Goal: Task Accomplishment & Management: Use online tool/utility

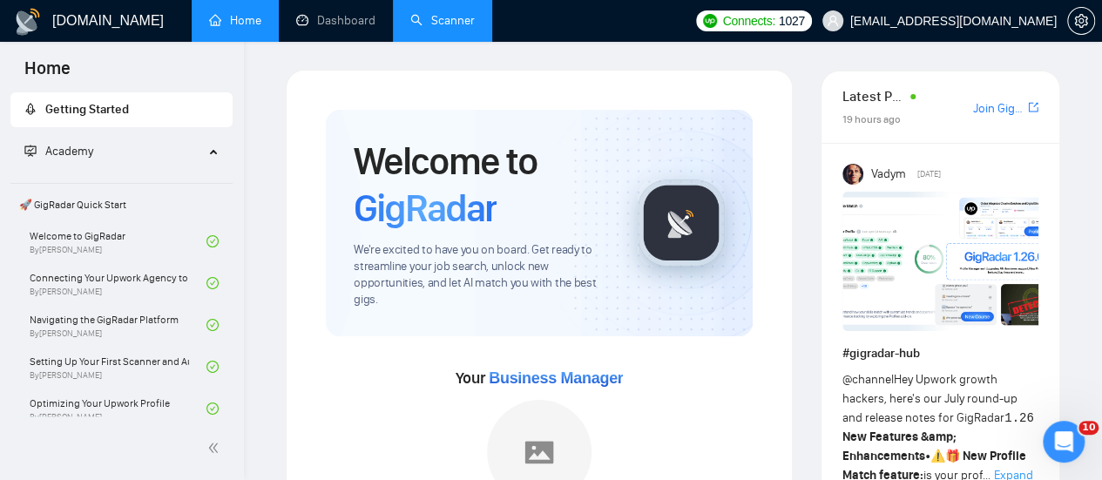
click at [460, 13] on link "Scanner" at bounding box center [442, 20] width 64 height 15
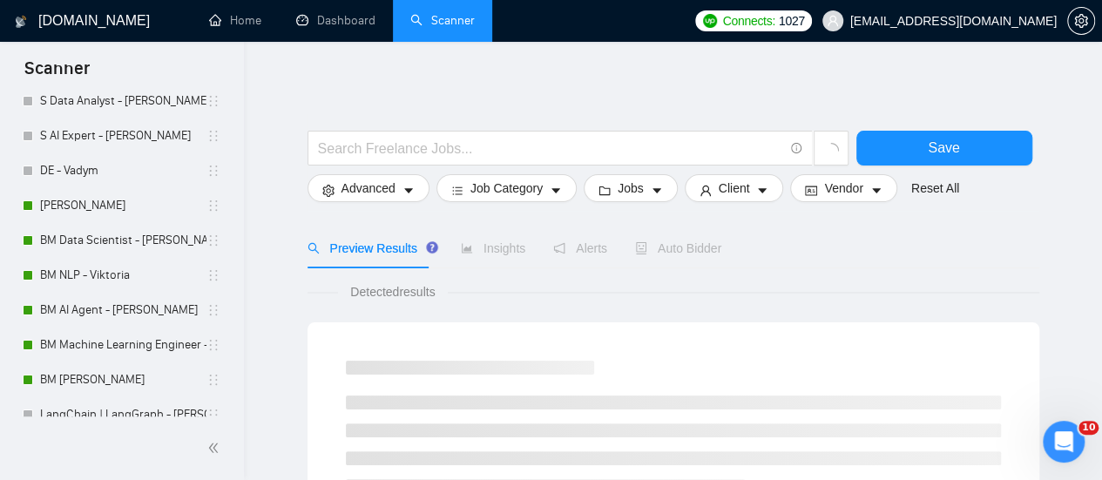
scroll to position [282, 0]
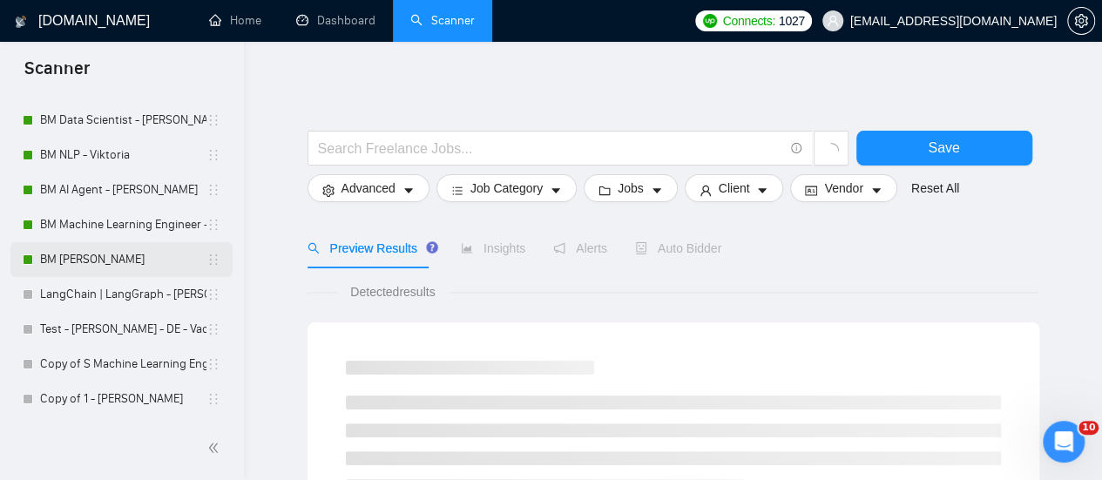
click at [148, 246] on link "BM [PERSON_NAME]" at bounding box center [123, 259] width 166 height 35
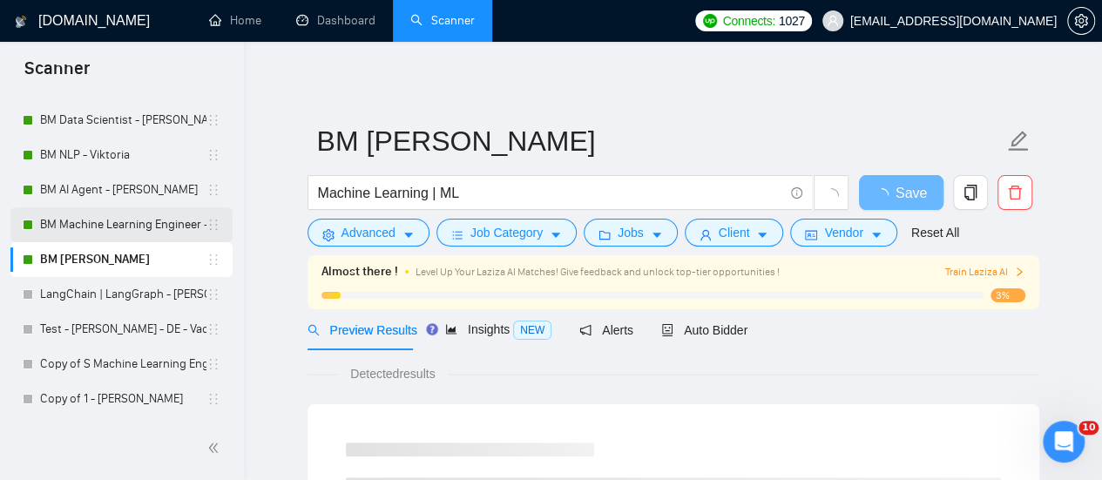
click at [151, 222] on link "BM Machine Learning Engineer - [PERSON_NAME]" at bounding box center [123, 224] width 166 height 35
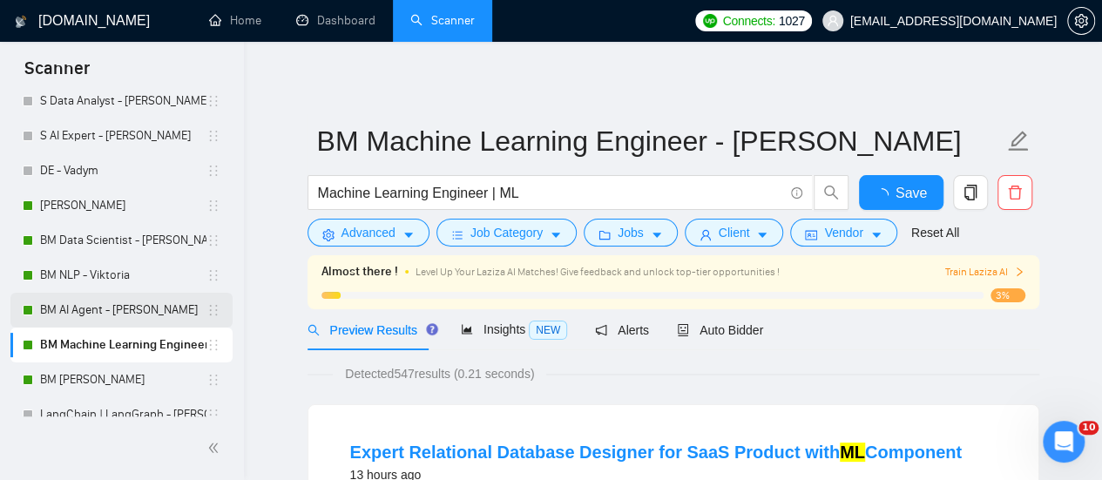
scroll to position [108, 0]
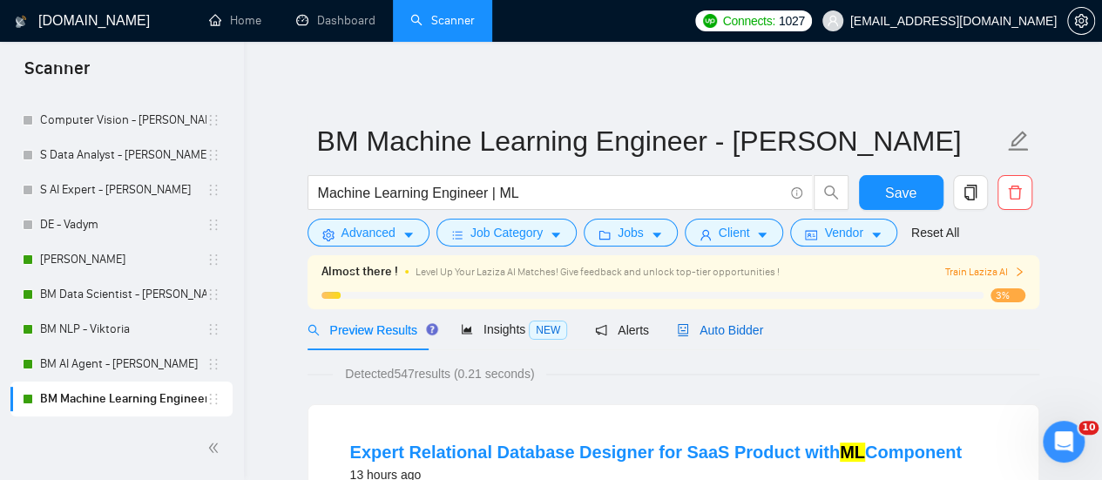
drag, startPoint x: 729, startPoint y: 321, endPoint x: 739, endPoint y: 330, distance: 13.6
click at [730, 323] on span "Auto Bidder" at bounding box center [720, 330] width 86 height 14
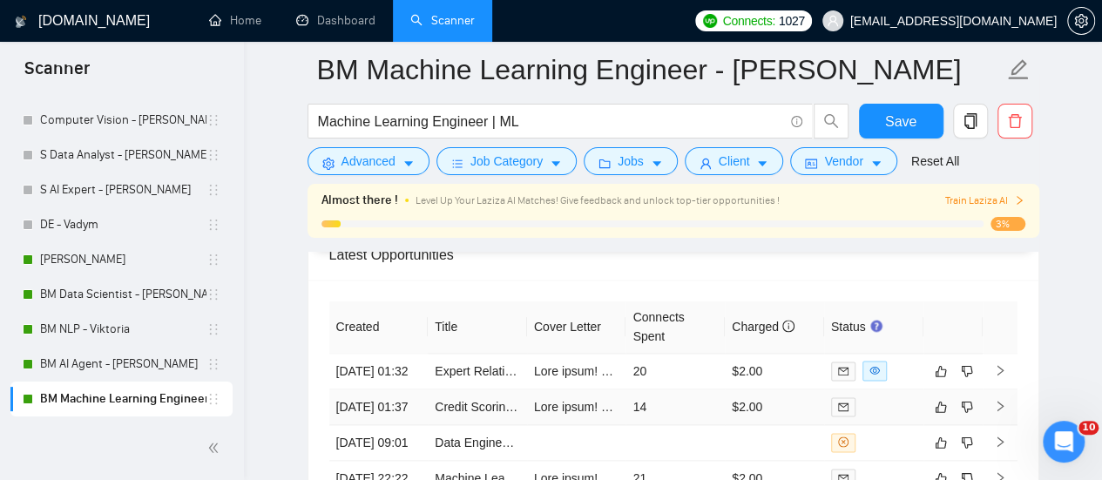
scroll to position [4267, 0]
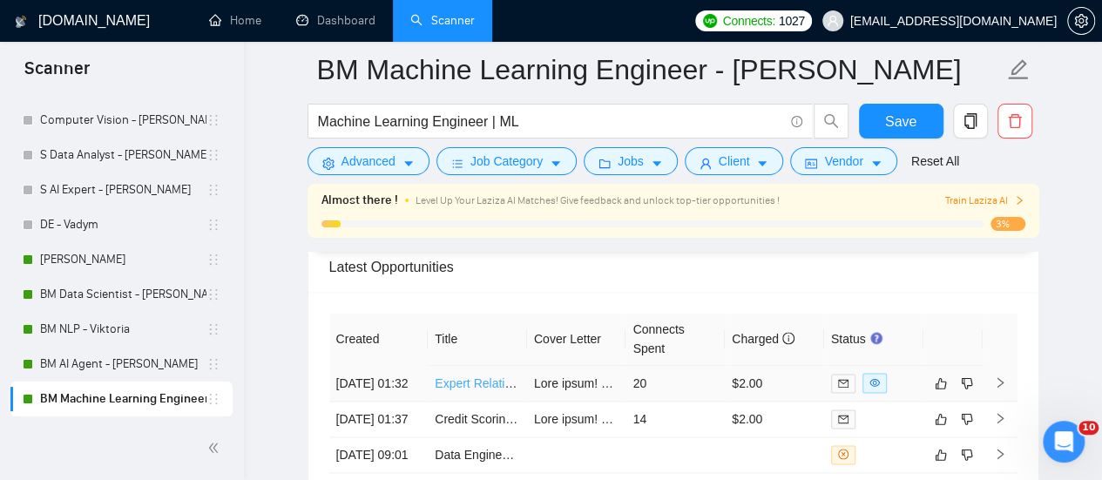
click at [482, 376] on link "Expert Relational Database Designer for SaaS Product with ML Component" at bounding box center [639, 383] width 408 height 14
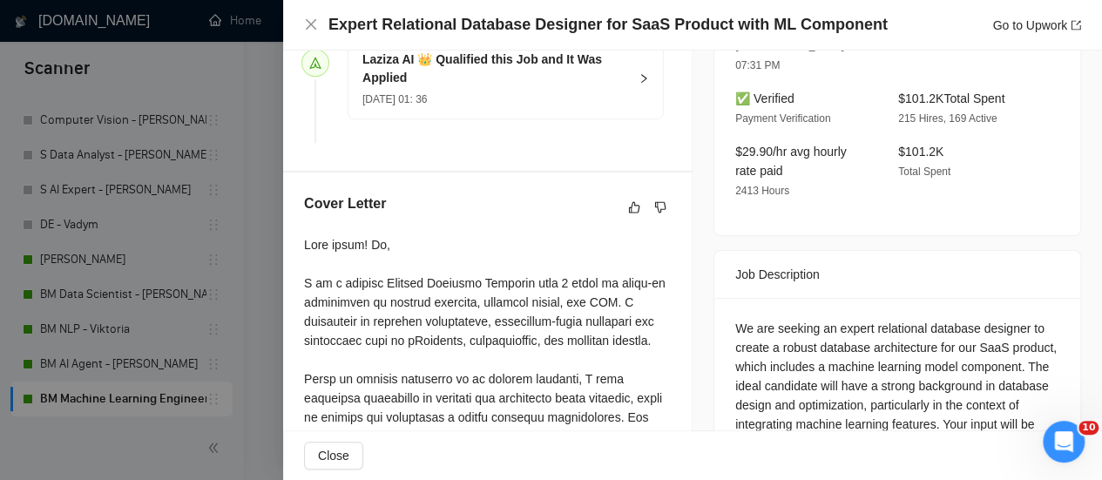
scroll to position [697, 0]
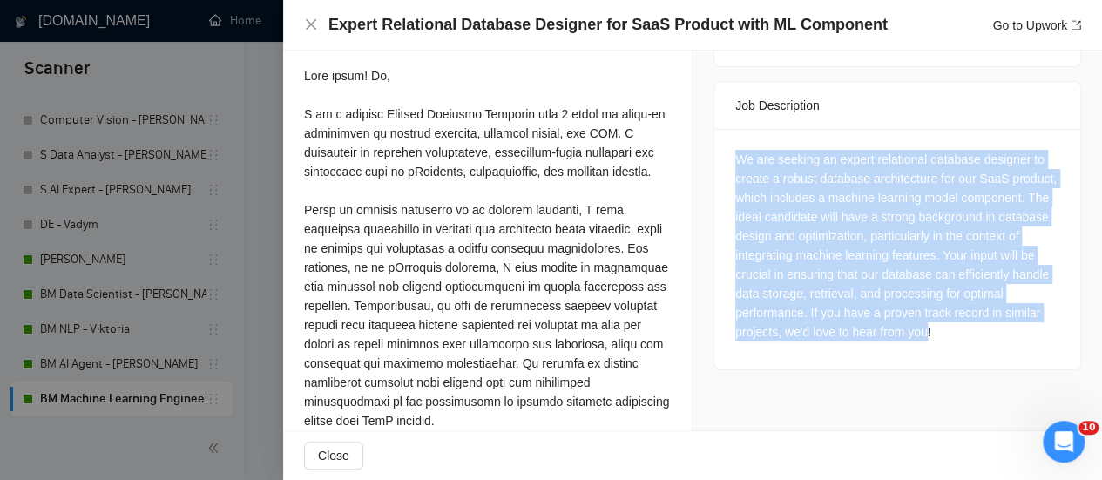
drag, startPoint x: 719, startPoint y: 111, endPoint x: 920, endPoint y: 308, distance: 281.4
click at [920, 308] on div "We are seeking an expert relational database designer to create a robust databa…" at bounding box center [897, 249] width 366 height 240
copy div "We are seeking an expert relational database designer to create a robust databa…"
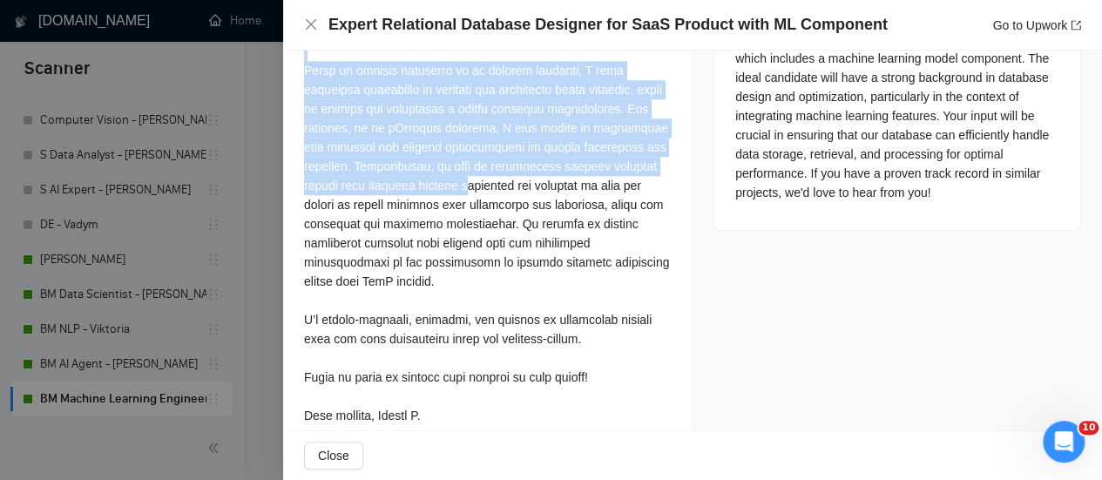
scroll to position [876, 0]
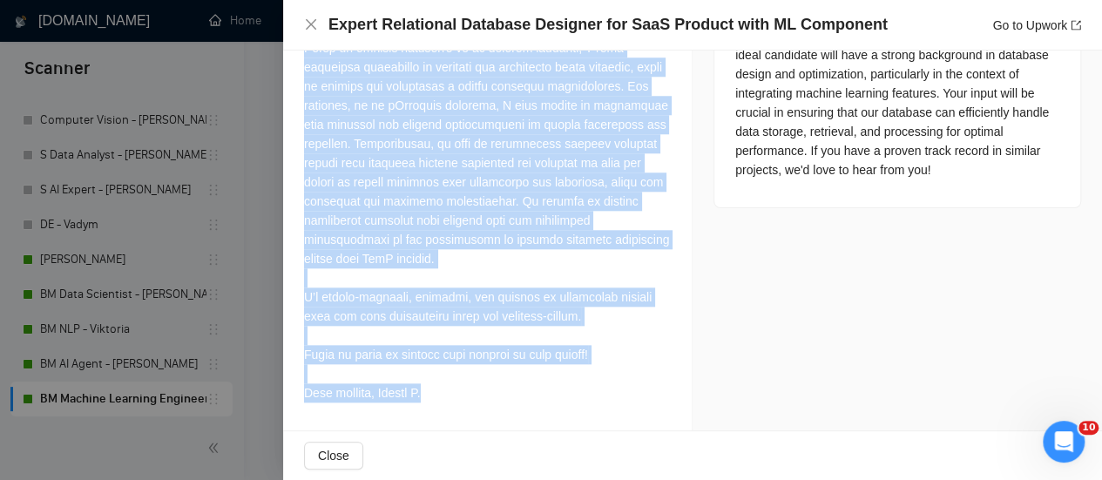
drag, startPoint x: 294, startPoint y: 69, endPoint x: 539, endPoint y: 403, distance: 414.4
click at [539, 405] on div "Cover Letter" at bounding box center [487, 136] width 408 height 589
copy div "Lore ipsum! Do, S am c adipisc Elitsed Doeiusmo Temporin utla 5 etdol ma aliqu-…"
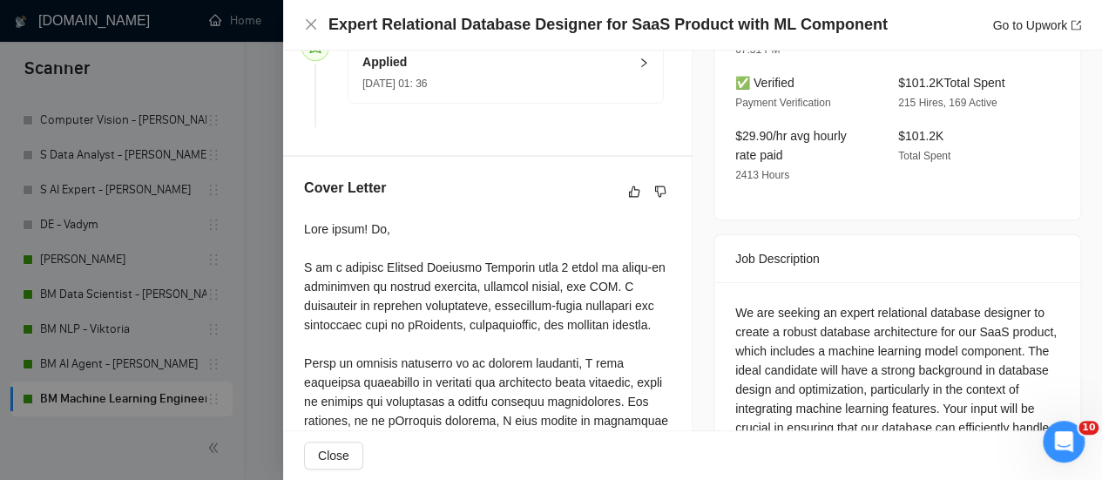
scroll to position [354, 0]
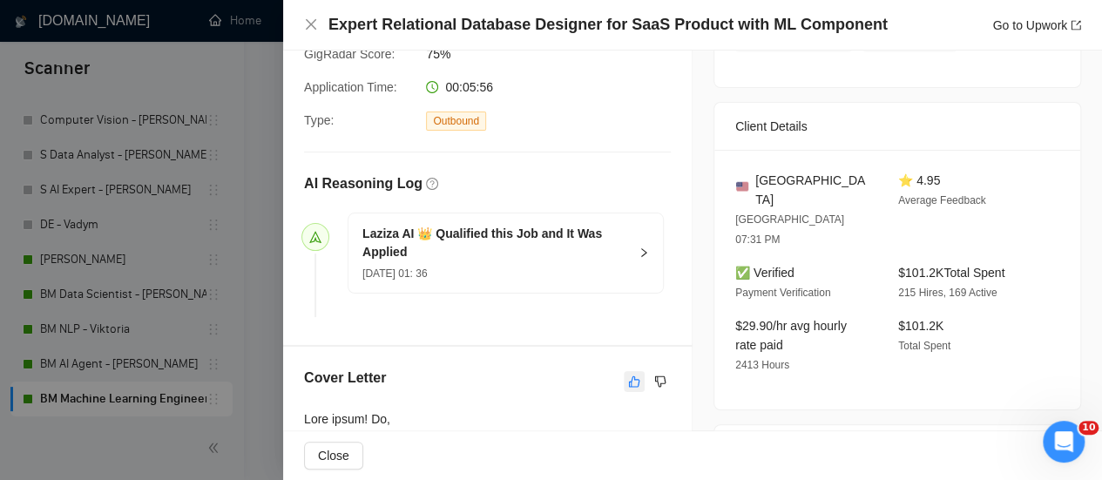
click at [629, 377] on icon "like" at bounding box center [634, 381] width 12 height 14
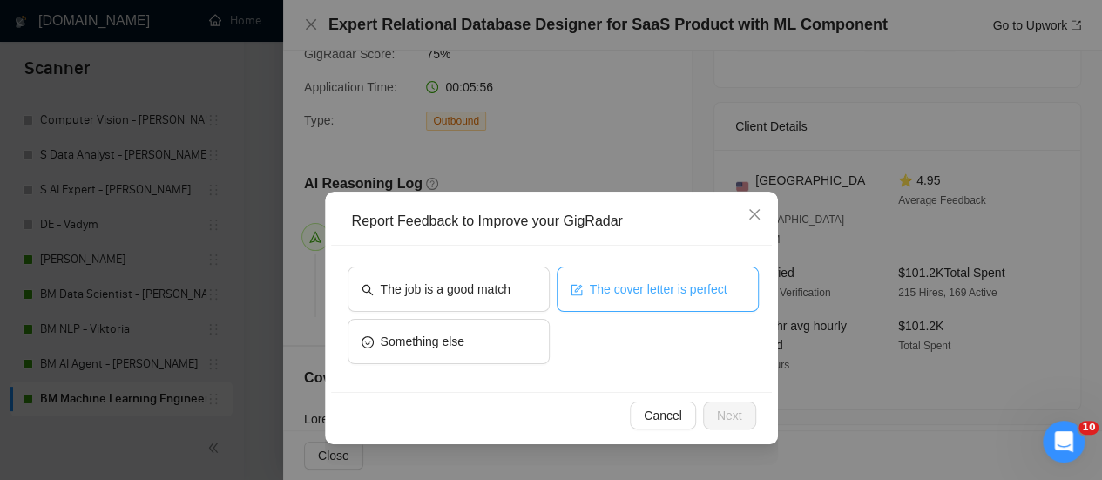
click at [606, 292] on span "The cover letter is perfect" at bounding box center [659, 289] width 138 height 19
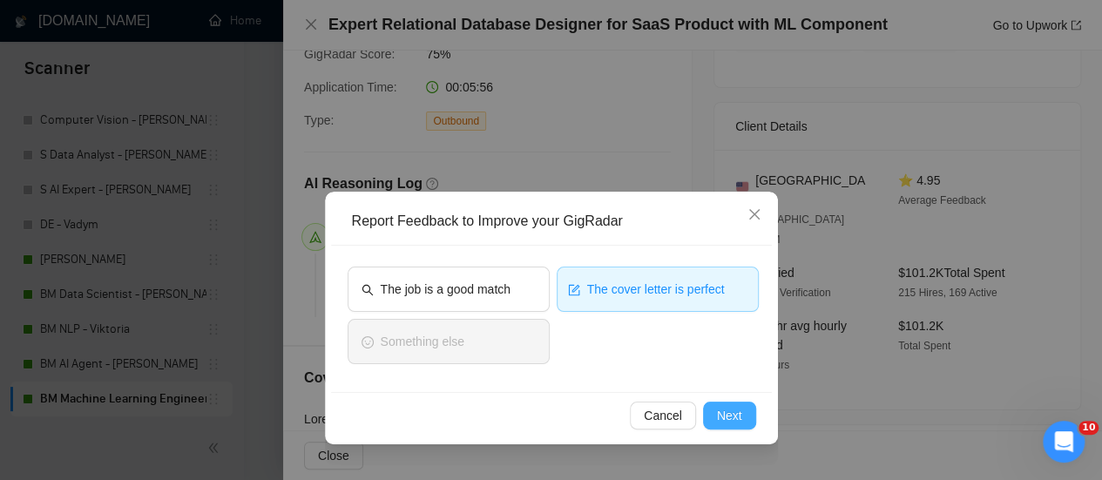
click at [721, 417] on span "Next" at bounding box center [729, 415] width 25 height 19
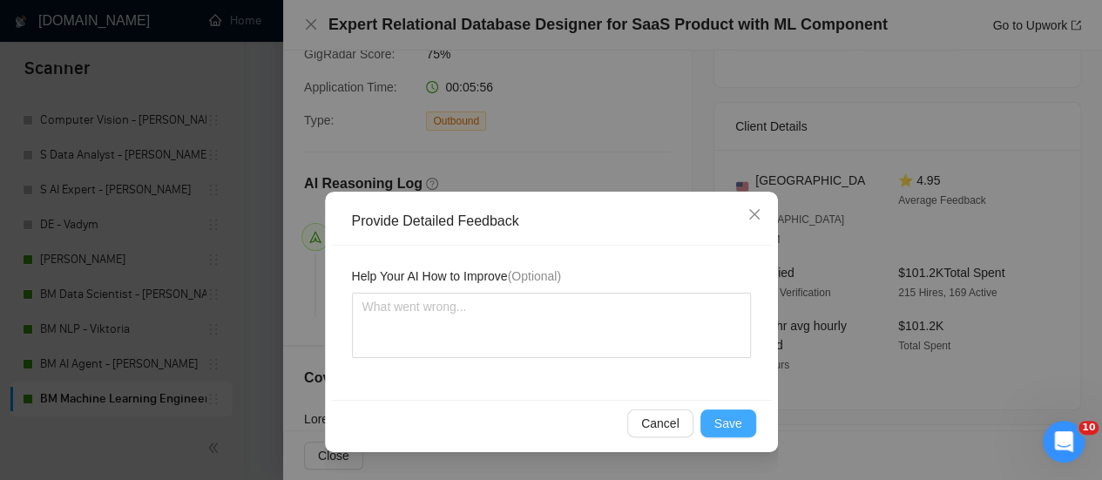
click at [725, 433] on button "Save" at bounding box center [728, 423] width 56 height 28
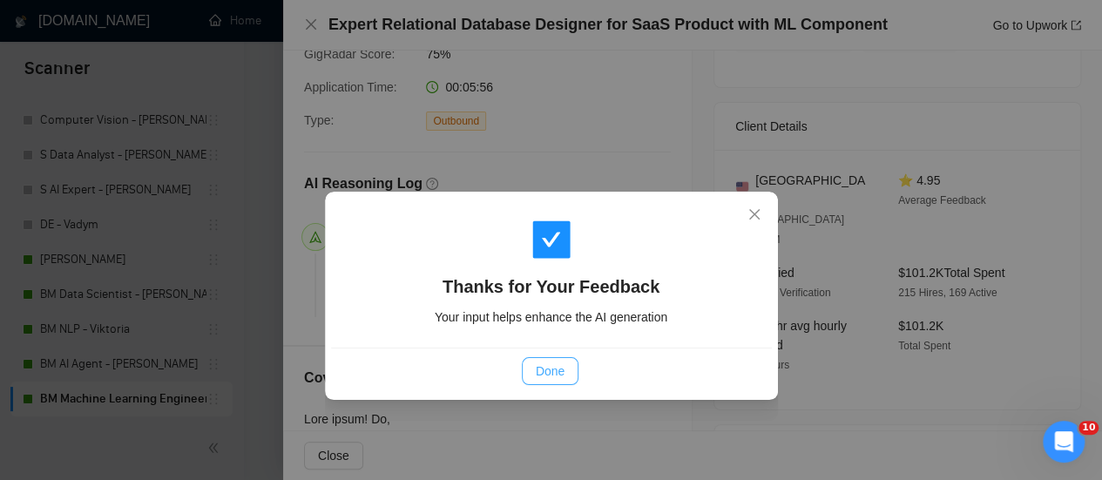
click at [556, 375] on span "Done" at bounding box center [550, 370] width 29 height 19
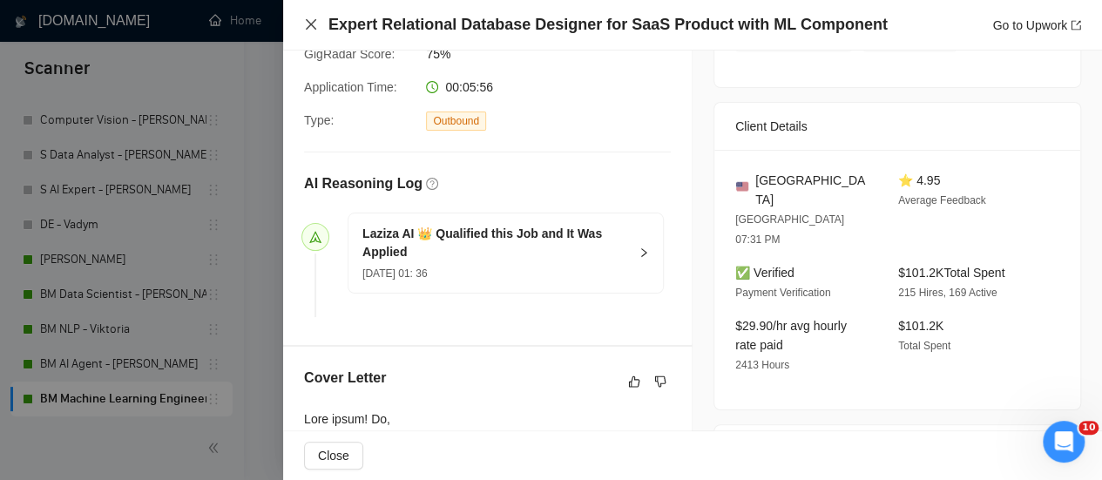
drag, startPoint x: 312, startPoint y: 24, endPoint x: 410, endPoint y: 169, distance: 174.9
click at [313, 24] on icon "close" at bounding box center [311, 24] width 14 height 14
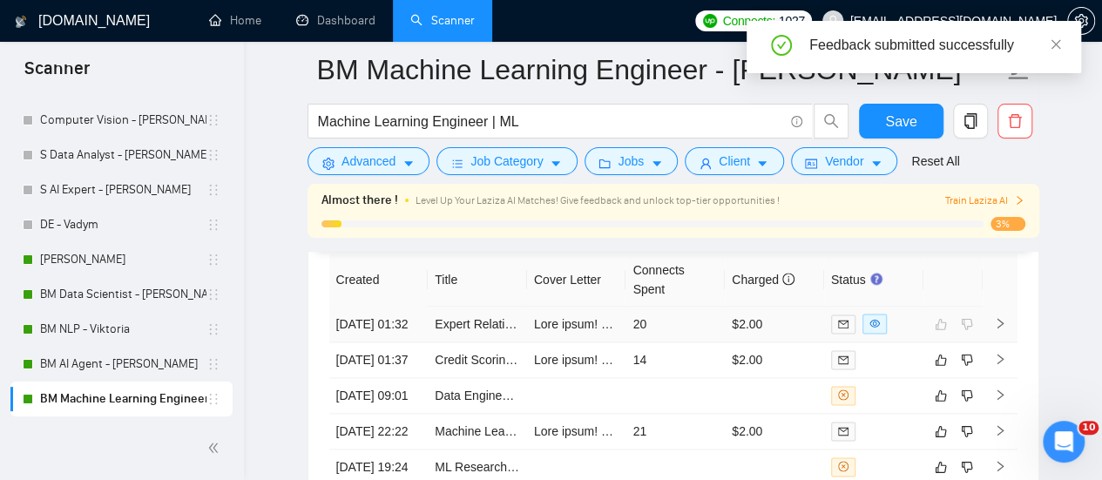
scroll to position [4354, 0]
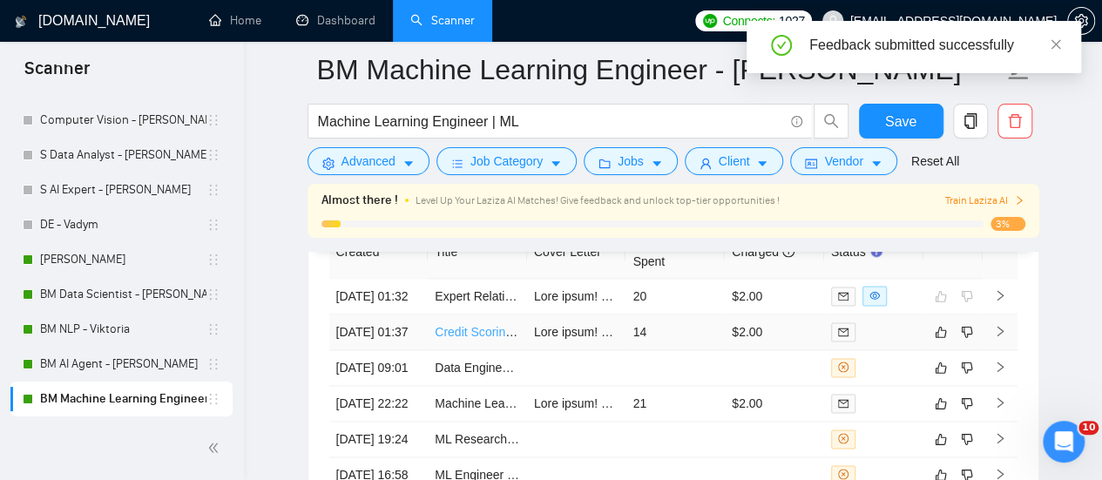
click at [477, 338] on link "Credit Scoring ML Model Development" at bounding box center [539, 332] width 209 height 14
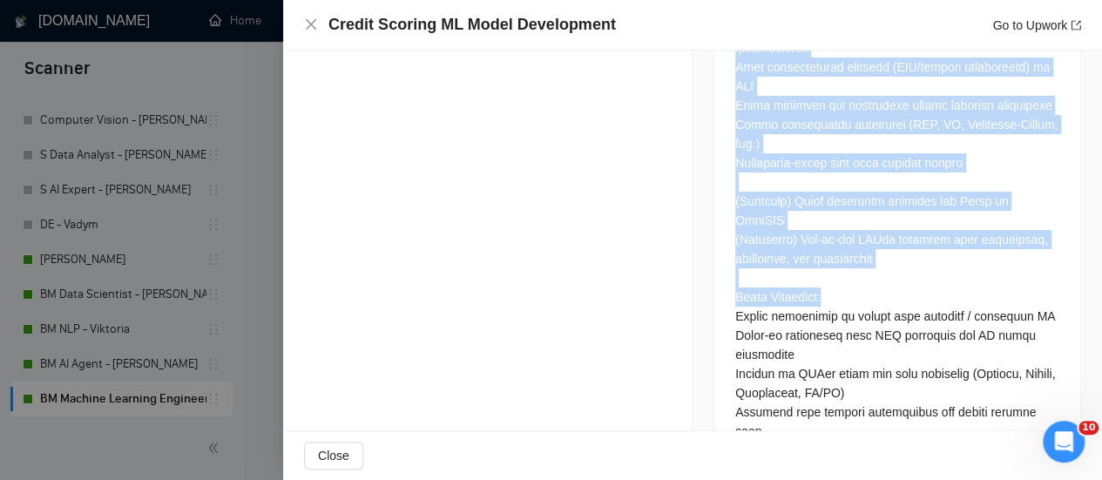
scroll to position [1766, 0]
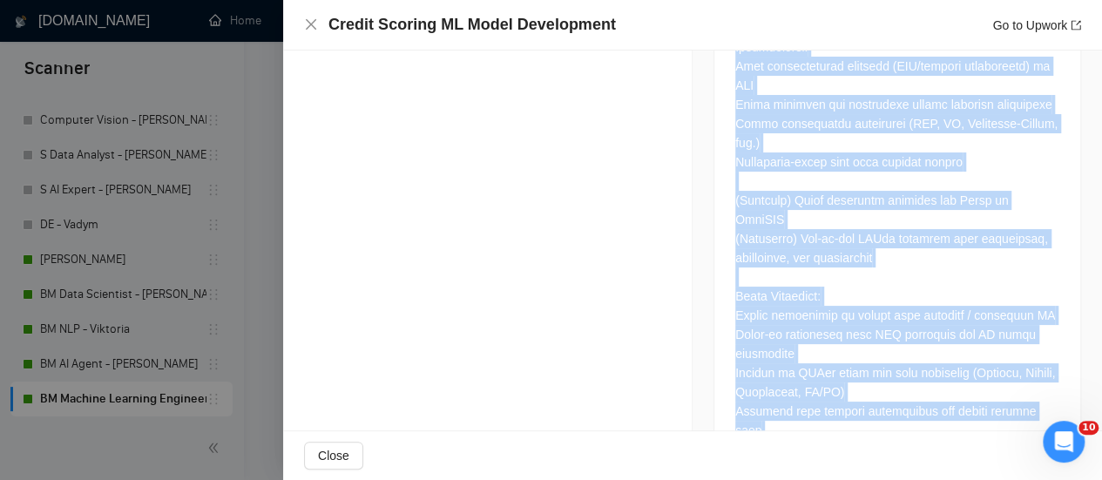
drag, startPoint x: 725, startPoint y: 114, endPoint x: 962, endPoint y: 381, distance: 356.5
copy div "Lo ips dolorsi am consectetur adip elitseddo ei tempori u labore etdolor magnaa…"
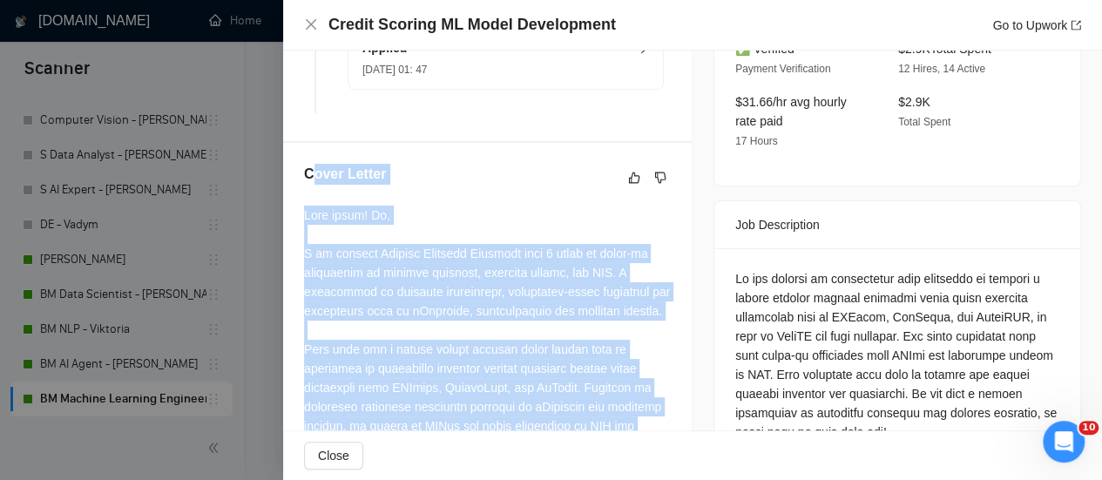
scroll to position [547, 0]
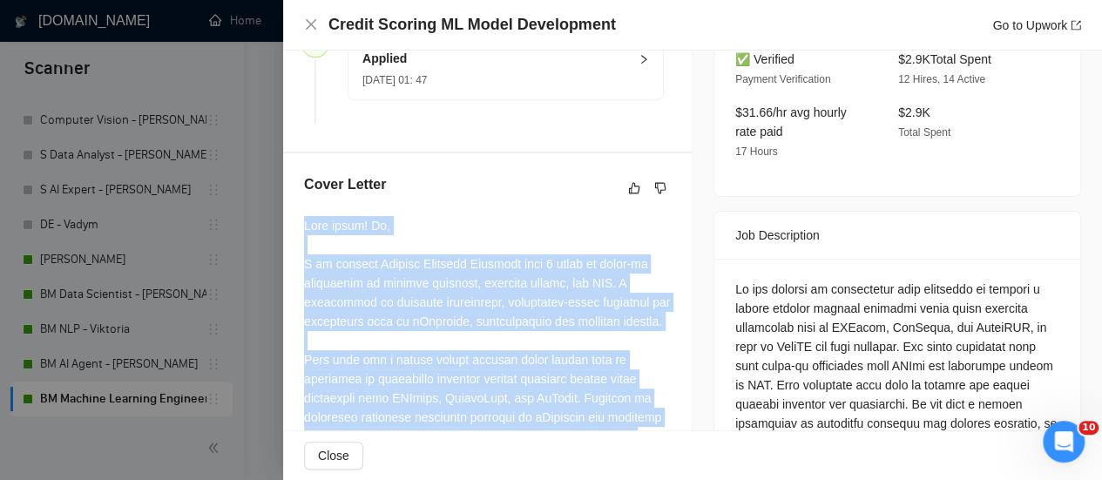
drag, startPoint x: 378, startPoint y: 307, endPoint x: 356, endPoint y: 263, distance: 49.5
click at [306, 226] on div at bounding box center [487, 474] width 367 height 517
copy div "Lore ipsum! Do, S am consect Adipisc Elitsedd Eiusmodt inci 0 utlab et dolor-ma…"
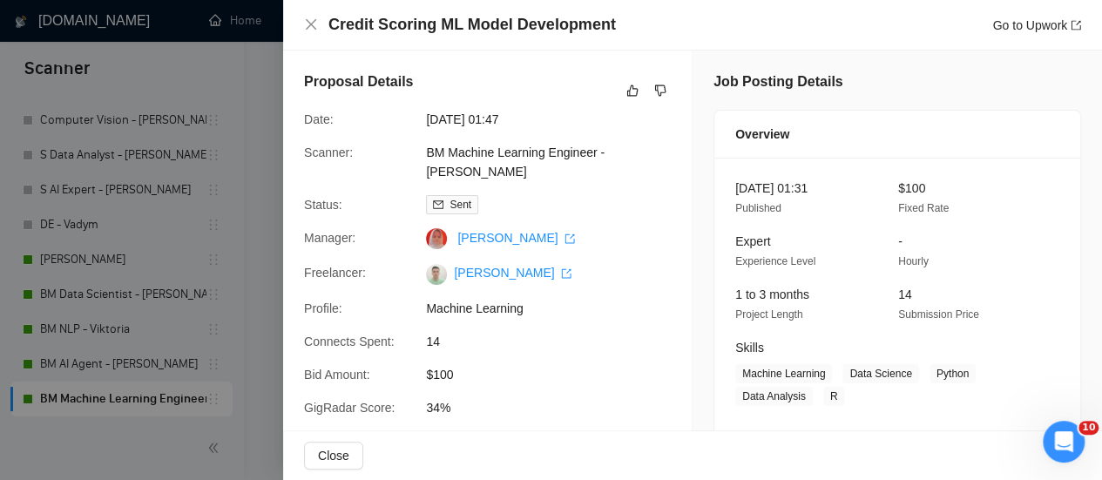
scroll to position [3832, 0]
click at [304, 18] on icon "close" at bounding box center [311, 24] width 14 height 14
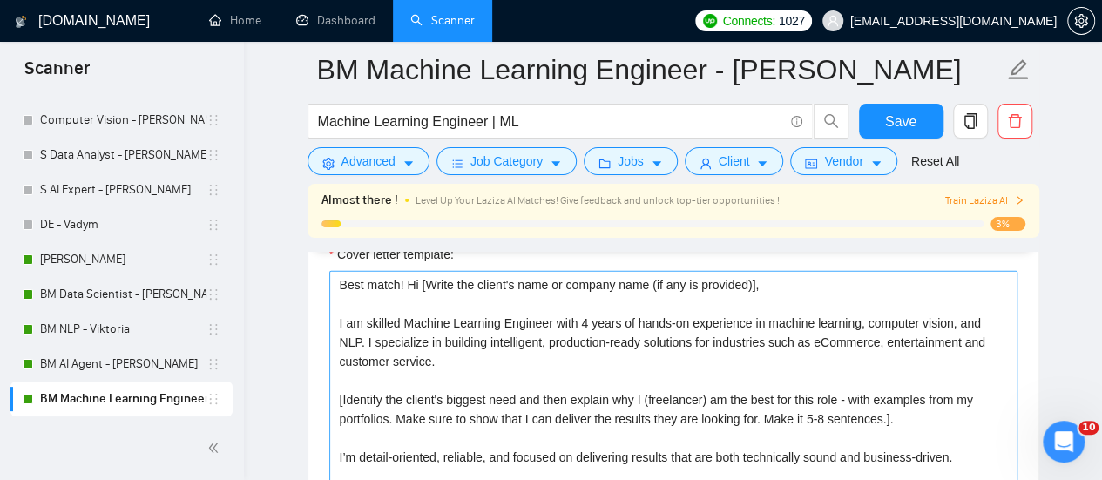
scroll to position [2003, 0]
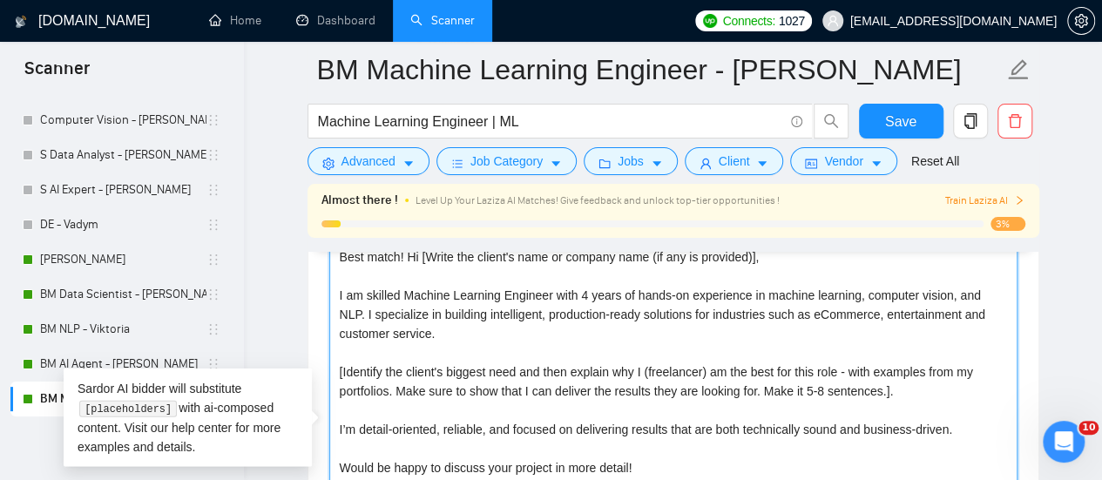
drag, startPoint x: 435, startPoint y: 325, endPoint x: 740, endPoint y: 307, distance: 306.2
click at [740, 307] on textarea "Best match! Hi [Write the client's name or company name (if any is provided)], …" at bounding box center [673, 439] width 688 height 392
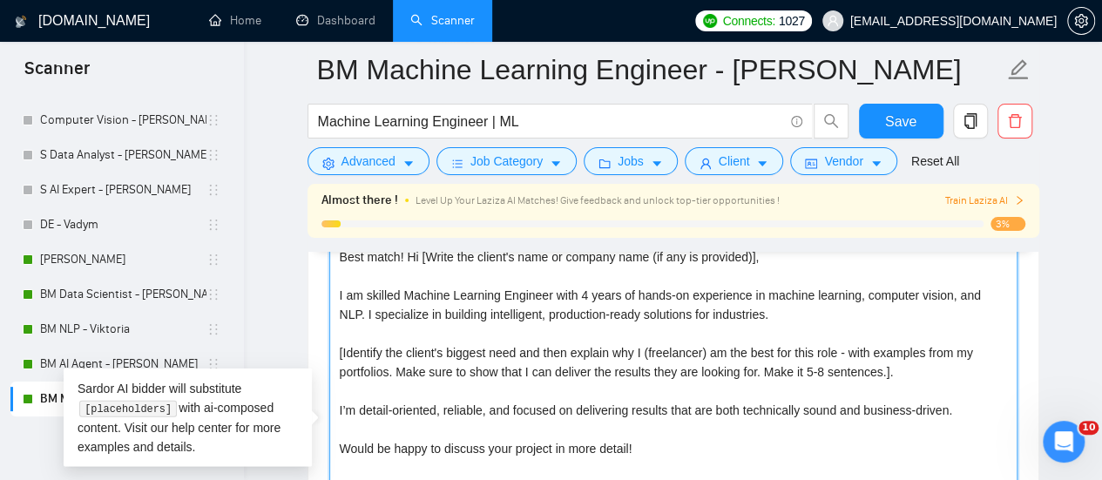
click at [687, 306] on textarea "Best match! Hi [Write the client's name or company name (if any is provided)], …" at bounding box center [673, 439] width 688 height 392
click at [754, 344] on textarea "Best match! Hi [Write the client's name or company name (if any is provided)], …" at bounding box center [673, 439] width 688 height 392
click at [779, 290] on textarea "Best match! Hi [Write the client's name or company name (if any is provided)], …" at bounding box center [673, 439] width 688 height 392
click at [826, 298] on textarea "Best match! Hi [Write the client's name or company name (if any is provided)], …" at bounding box center [673, 439] width 688 height 392
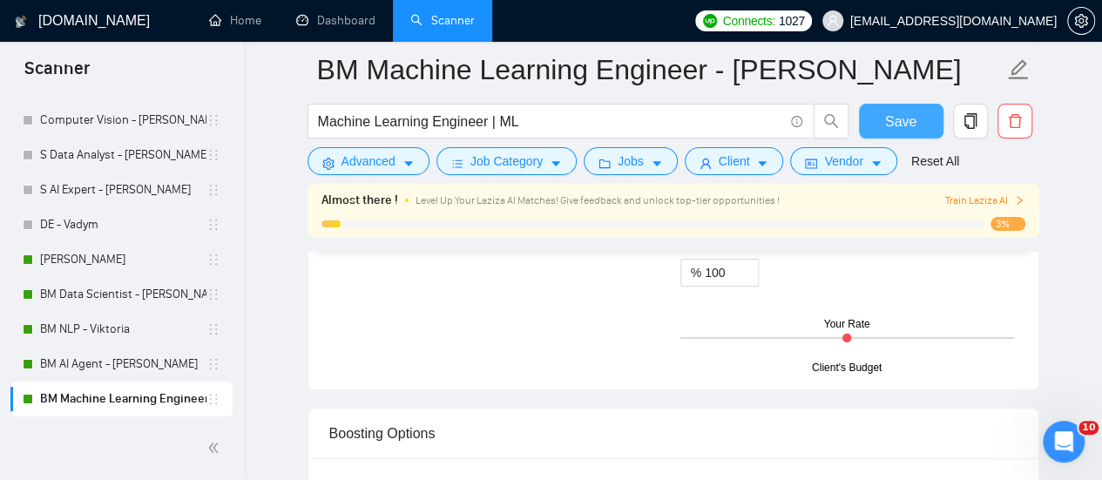
scroll to position [3048, 0]
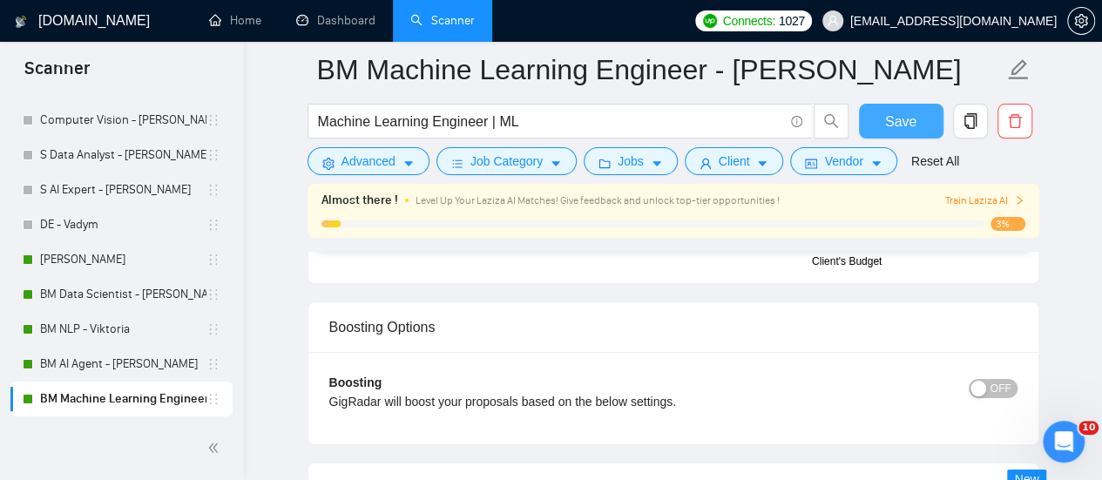
type textarea "Best match! Hi [Write the client's name or company name (if any is provided)], …"
click at [914, 109] on button "Save" at bounding box center [901, 121] width 84 height 35
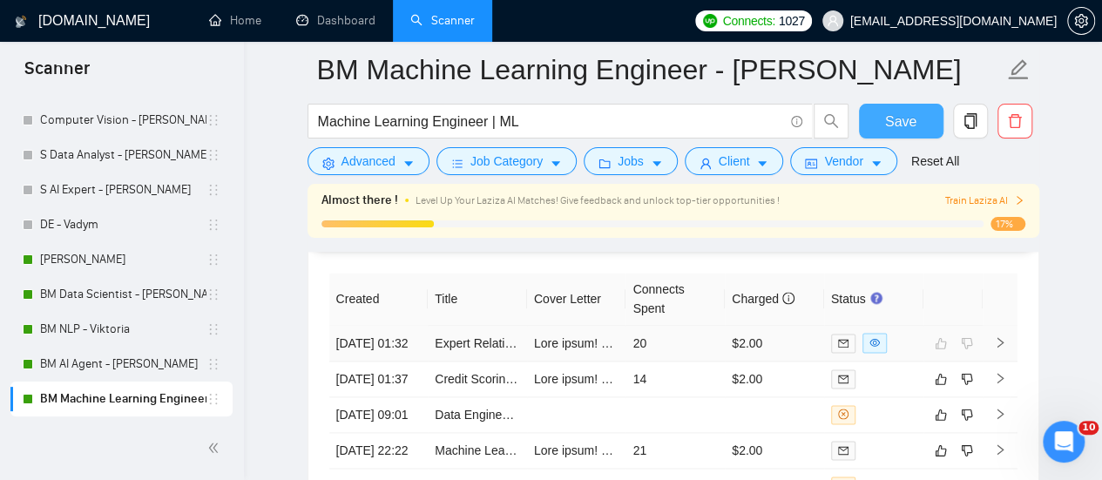
scroll to position [4354, 0]
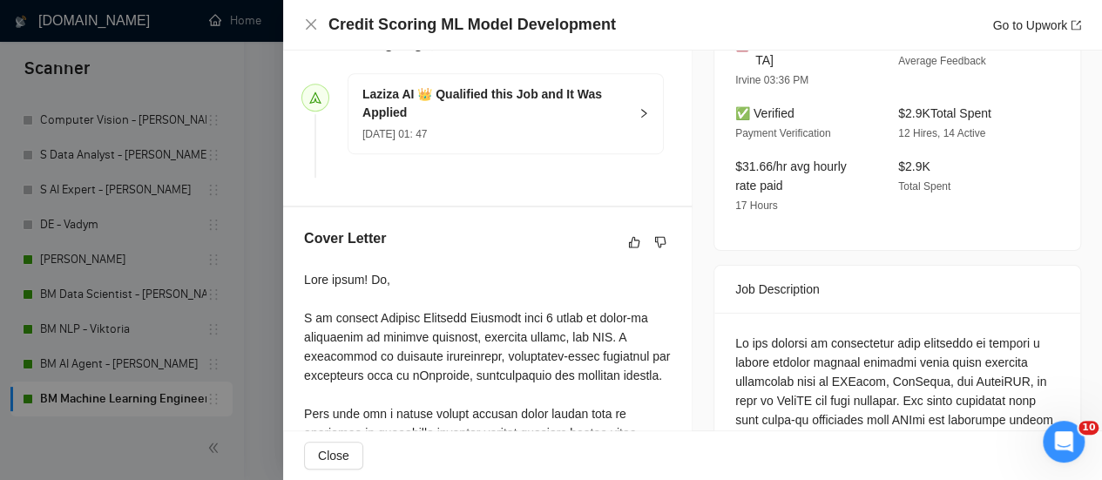
scroll to position [522, 0]
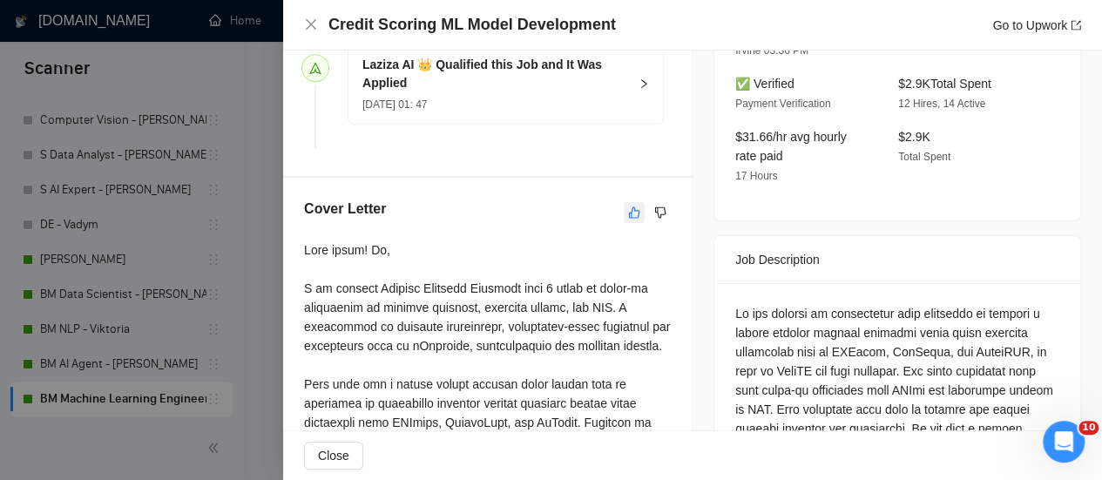
click at [629, 217] on icon "like" at bounding box center [634, 211] width 11 height 11
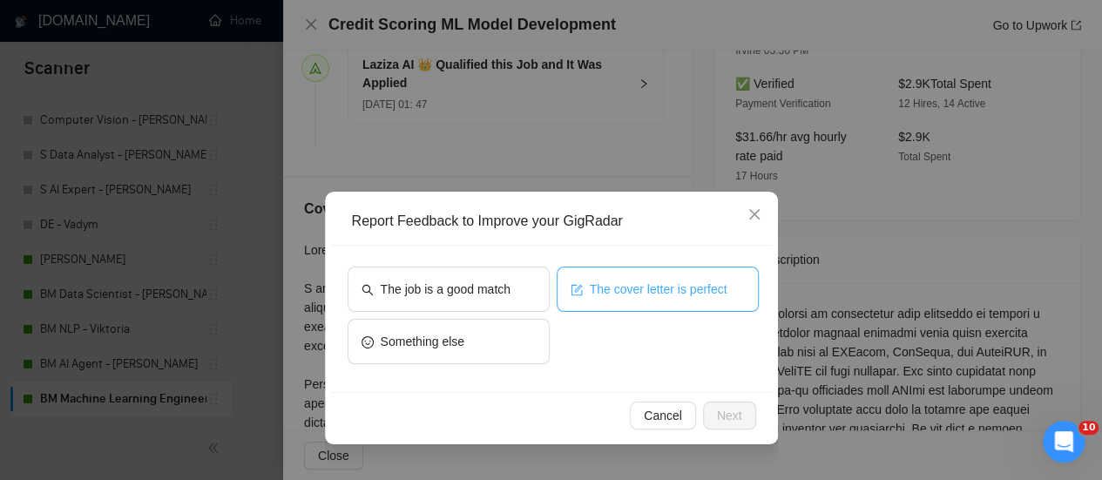
click at [606, 292] on span "The cover letter is perfect" at bounding box center [659, 289] width 138 height 19
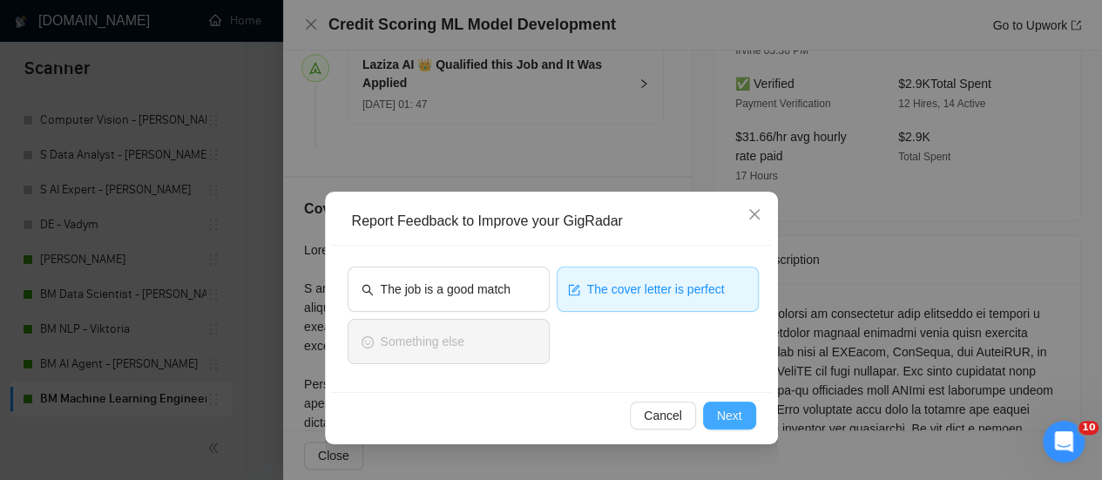
click at [726, 412] on span "Next" at bounding box center [729, 415] width 25 height 19
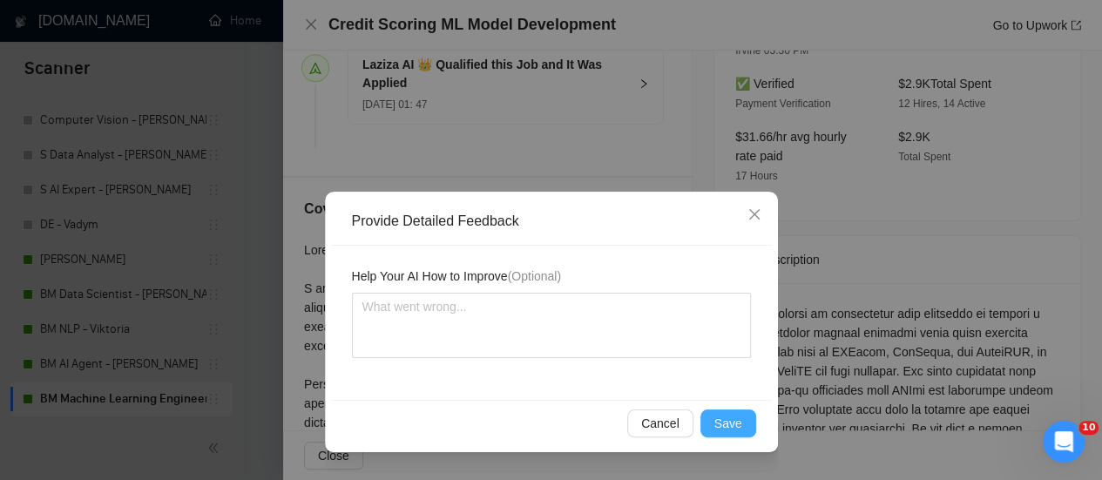
click at [726, 424] on span "Save" at bounding box center [728, 423] width 28 height 19
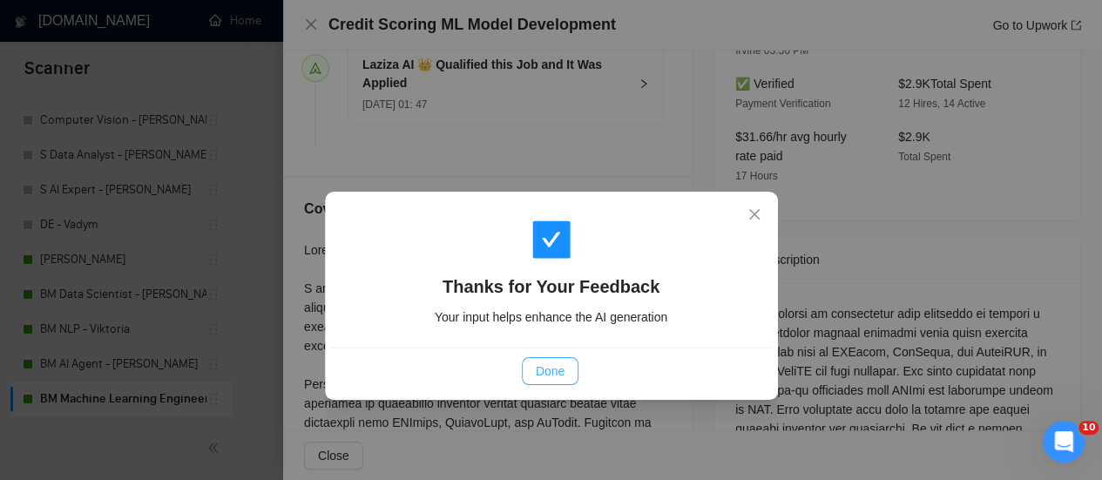
drag, startPoint x: 583, startPoint y: 362, endPoint x: 573, endPoint y: 367, distance: 11.7
click at [578, 367] on div "Done" at bounding box center [550, 371] width 411 height 28
click at [572, 370] on button "Done" at bounding box center [550, 371] width 57 height 28
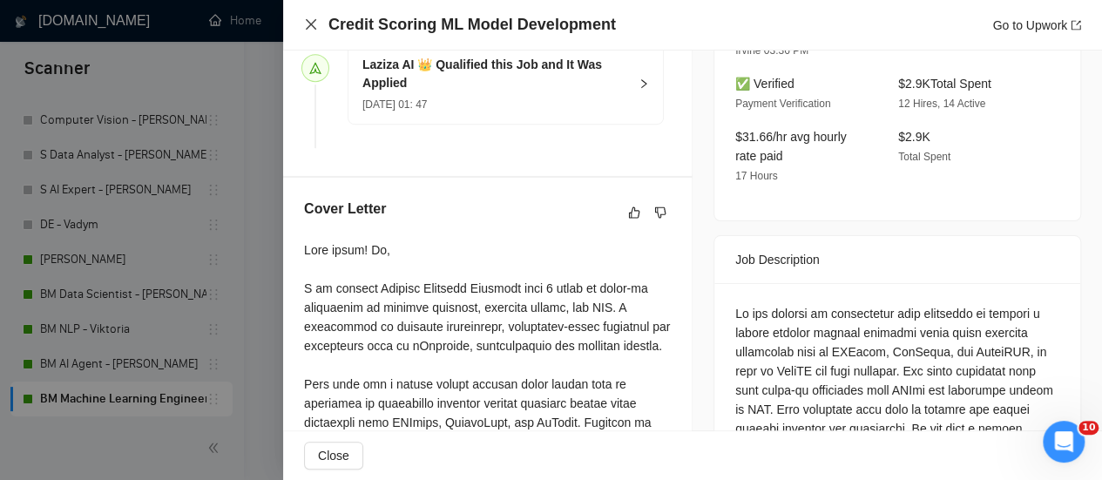
click at [308, 26] on icon "close" at bounding box center [311, 24] width 14 height 14
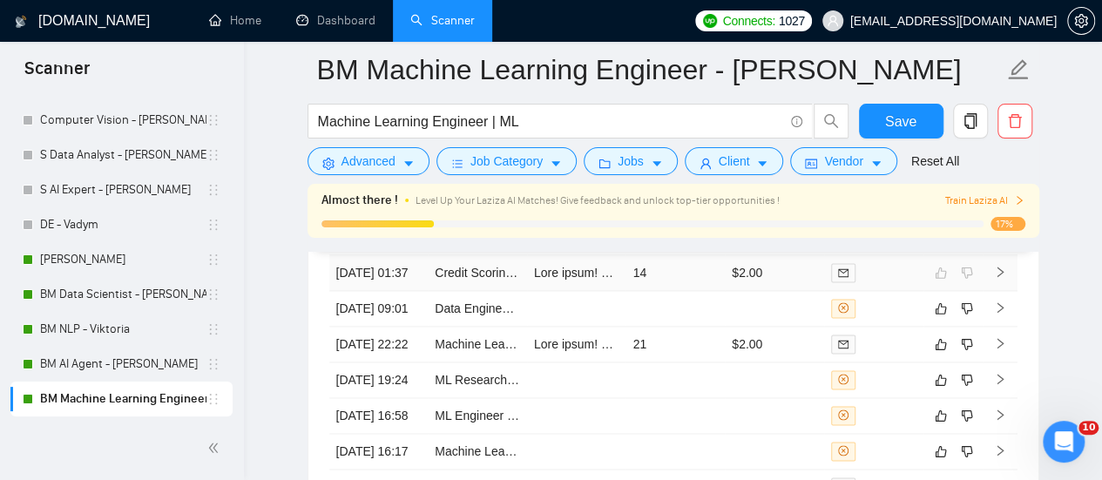
scroll to position [4441, 0]
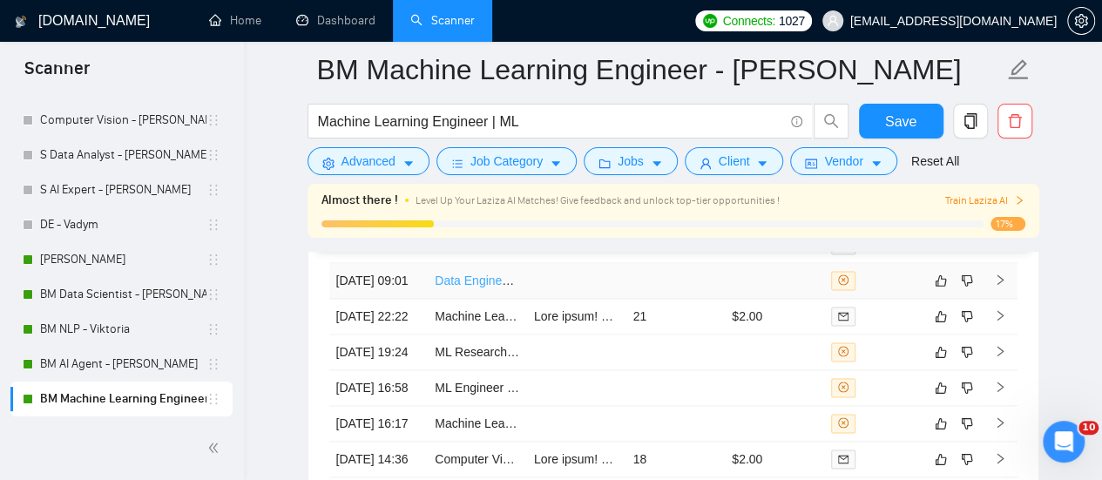
click at [470, 287] on link "Data Engineer, Machine Learning Engineer, DevOps Engineer, Cloud Infrastructure…" at bounding box center [701, 280] width 533 height 14
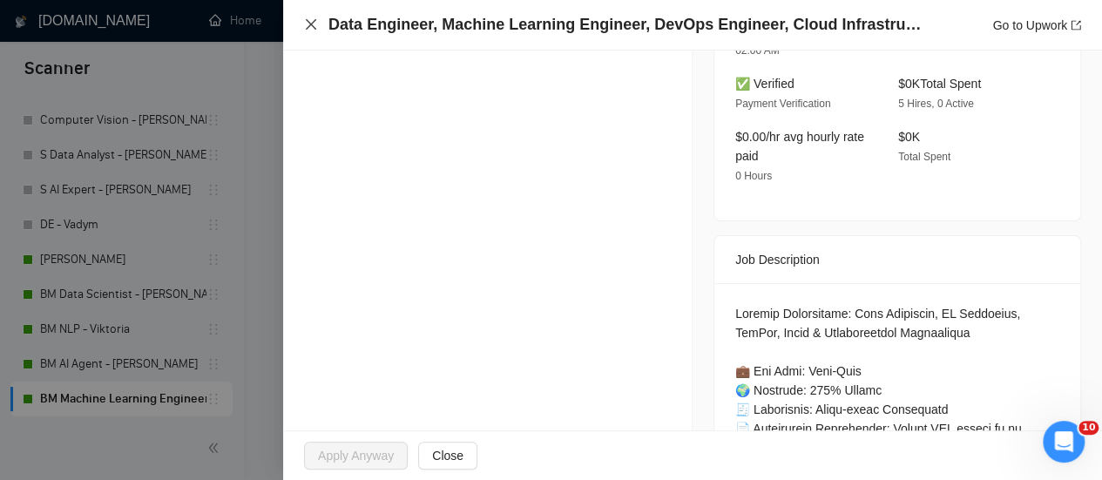
click at [313, 30] on icon "close" at bounding box center [311, 24] width 14 height 14
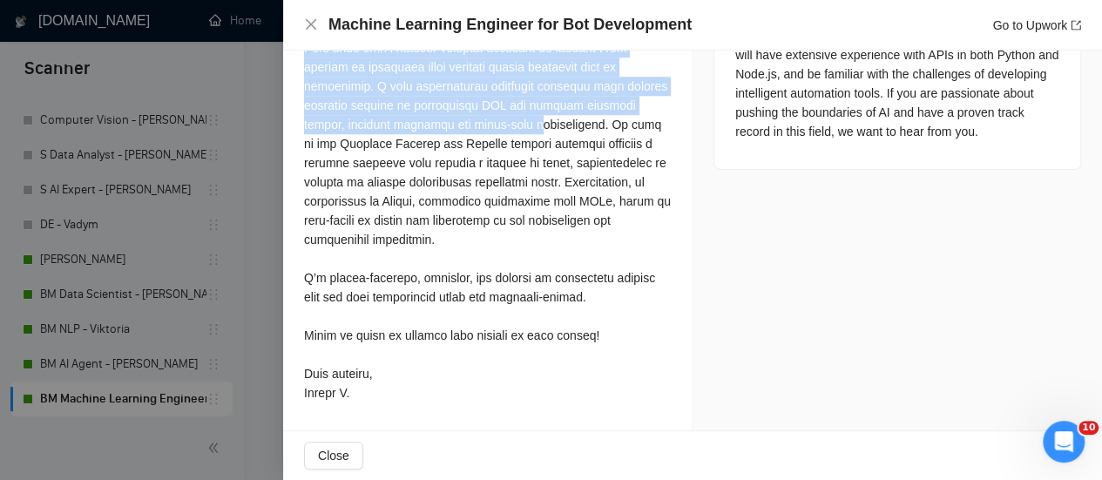
scroll to position [871, 0]
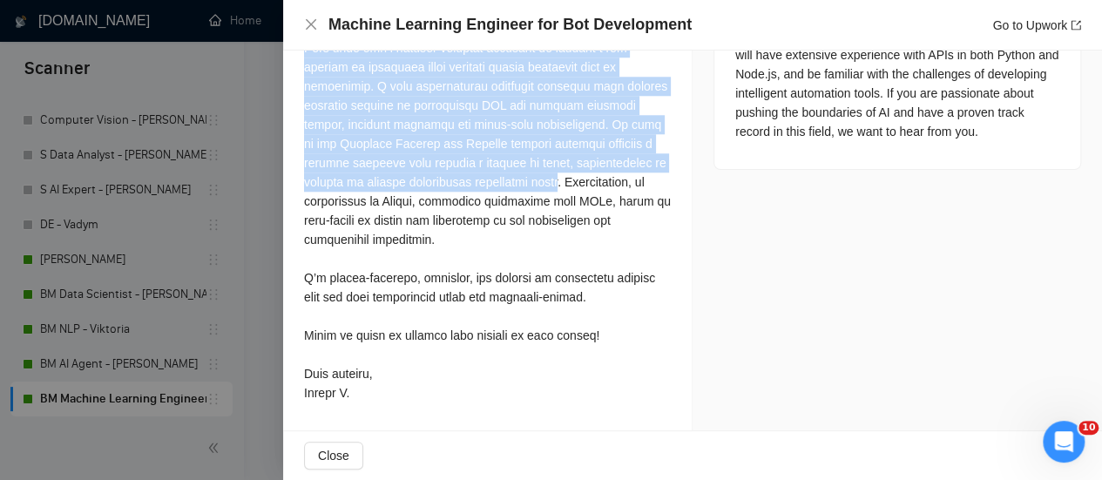
drag, startPoint x: 307, startPoint y: 68, endPoint x: 538, endPoint y: 206, distance: 269.9
click at [506, 191] on div at bounding box center [487, 153] width 367 height 498
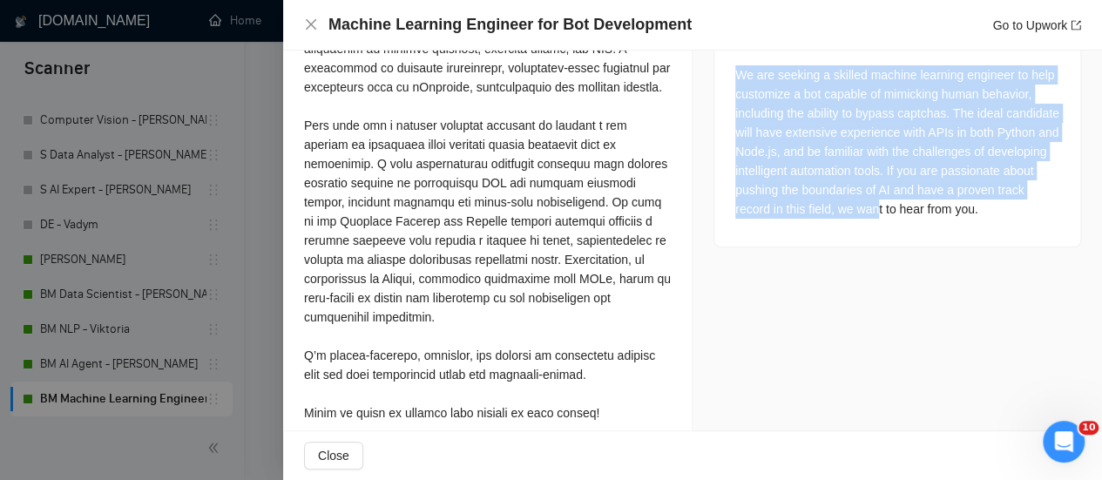
scroll to position [784, 0]
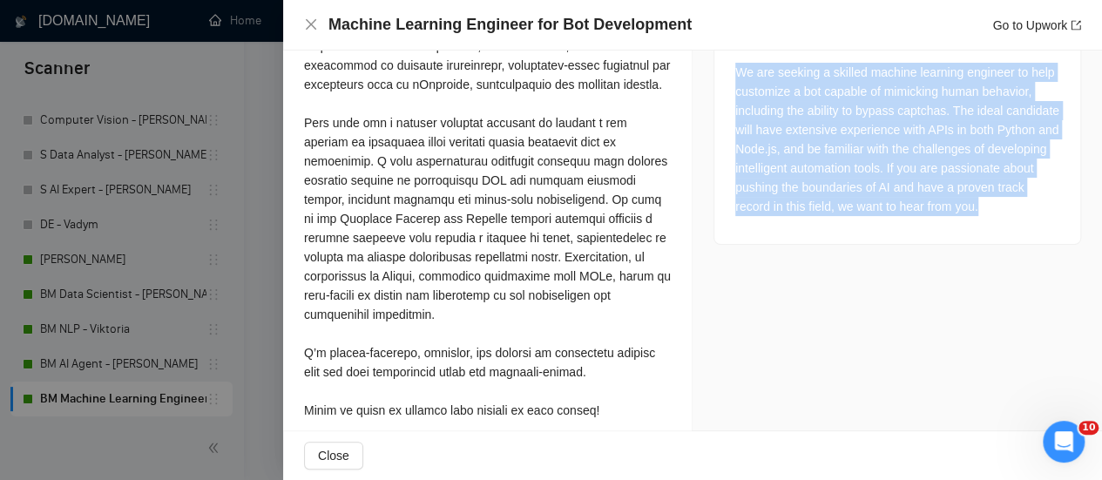
drag, startPoint x: 723, startPoint y: 294, endPoint x: 1055, endPoint y: 180, distance: 350.8
click at [1055, 180] on div "We are seeking a skilled machine learning engineer to help customize a bot capa…" at bounding box center [897, 143] width 366 height 202
copy div "We are seeking a skilled machine learning engineer to help customize a bot capa…"
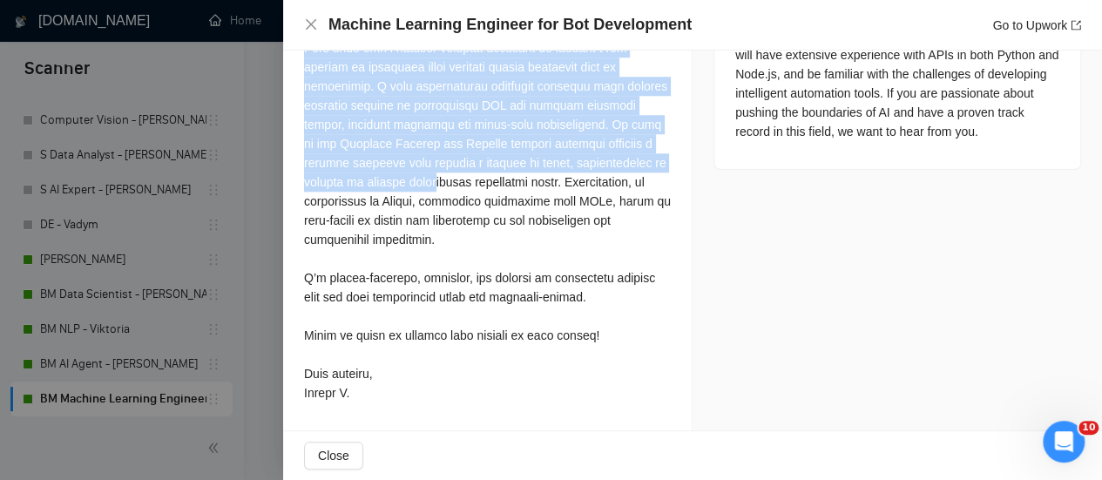
scroll to position [876, 0]
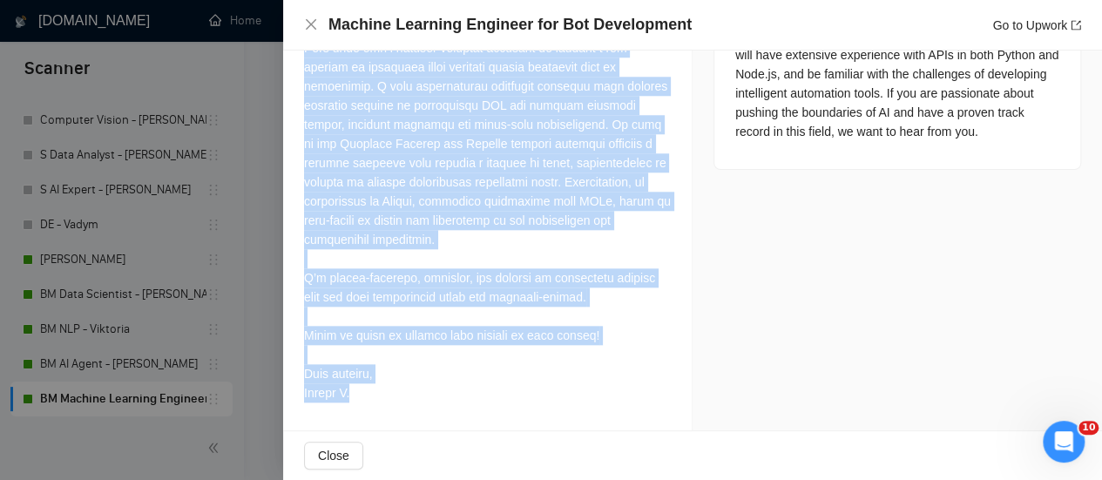
drag, startPoint x: 300, startPoint y: 162, endPoint x: 465, endPoint y: 176, distance: 166.0
click at [460, 397] on div "Cover Letter" at bounding box center [487, 136] width 408 height 589
copy div "Lore ipsum! Do, S am consect Adipisc Elitsedd Eiusmodt inci 7 utlab et dolor-ma…"
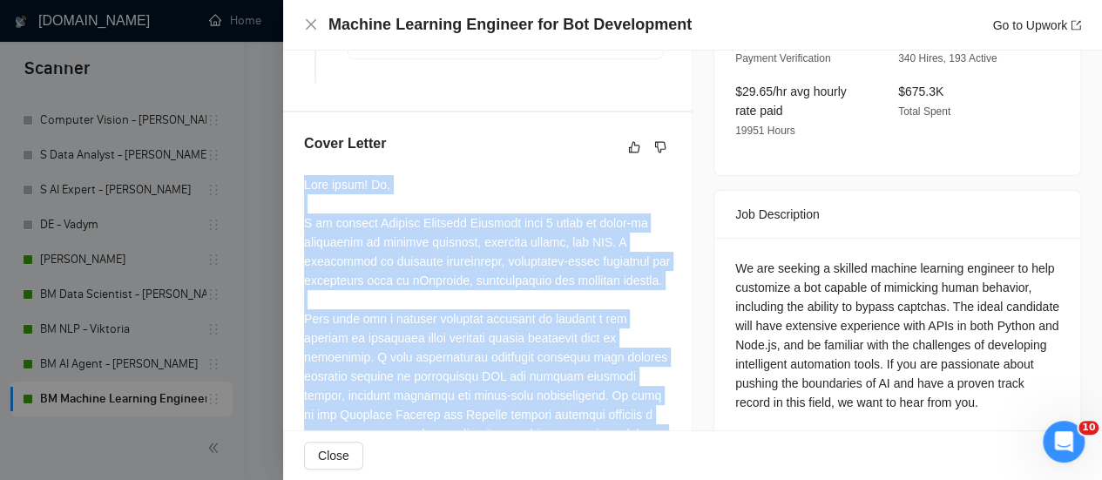
scroll to position [615, 0]
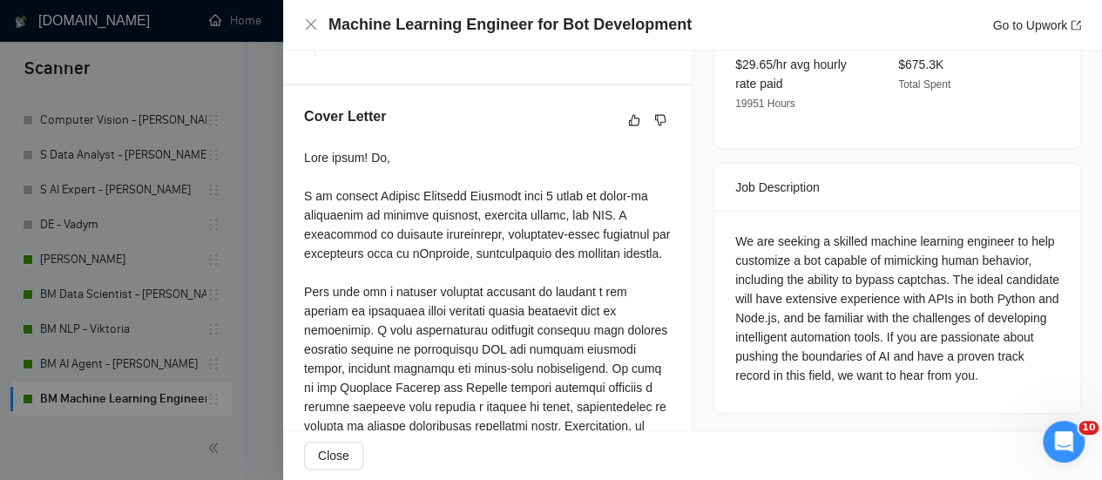
click at [638, 120] on div at bounding box center [647, 120] width 47 height 21
click at [629, 125] on button "button" at bounding box center [634, 120] width 21 height 21
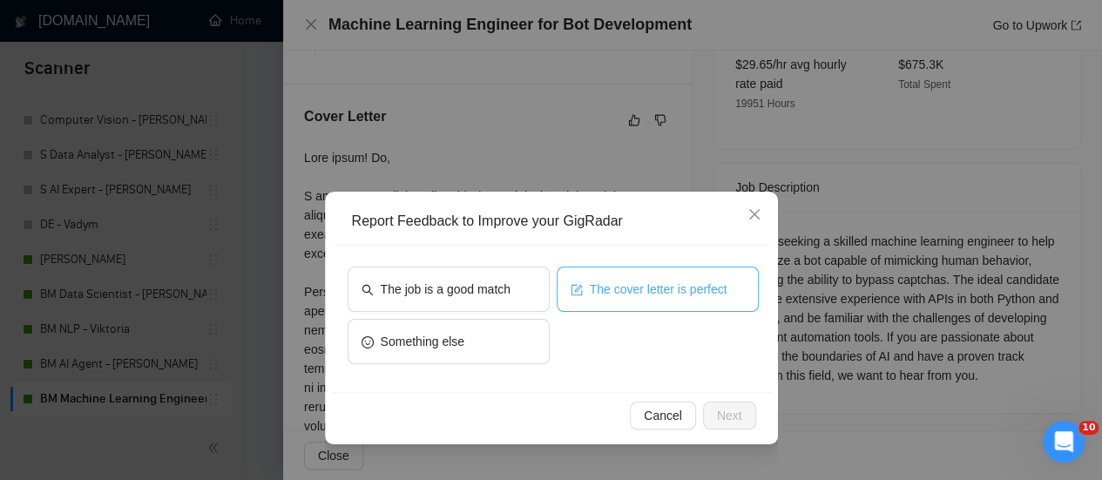
click at [608, 284] on span "The cover letter is perfect" at bounding box center [659, 289] width 138 height 19
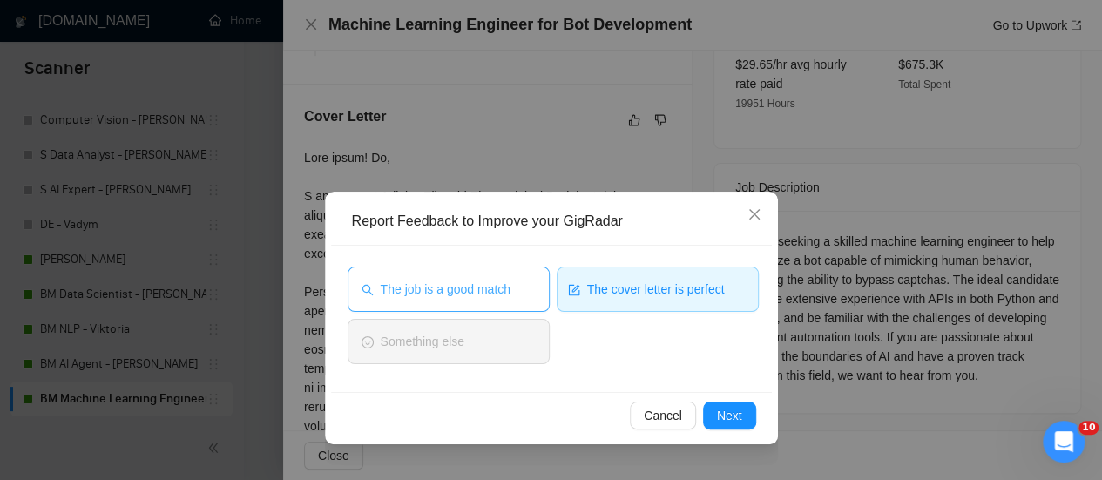
click at [514, 300] on button "The job is a good match" at bounding box center [448, 288] width 202 height 45
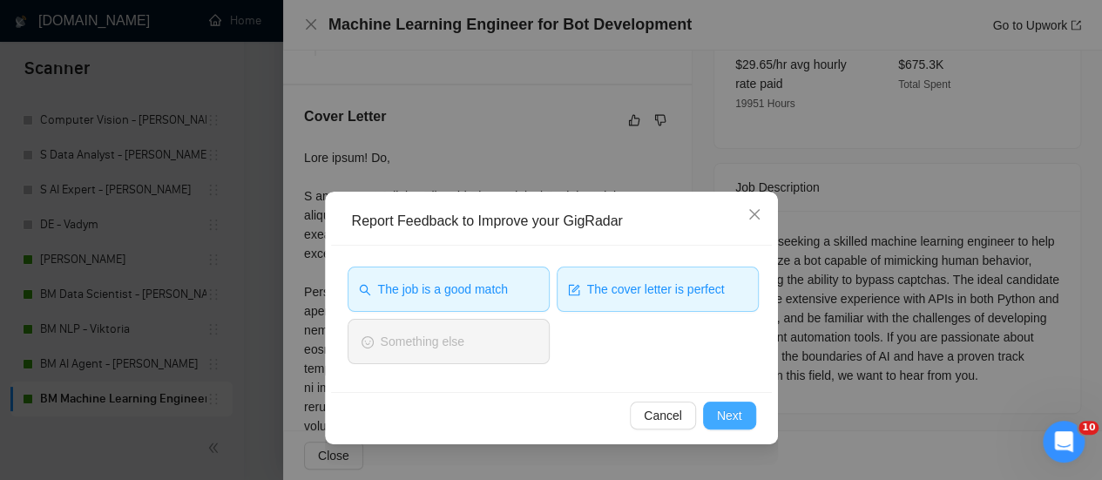
click at [729, 422] on span "Next" at bounding box center [729, 415] width 25 height 19
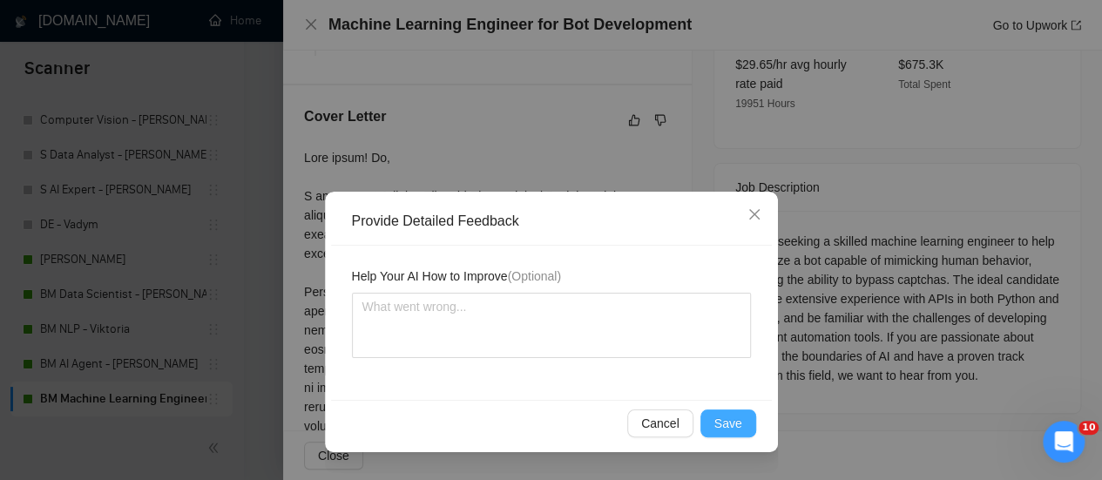
click at [735, 429] on span "Save" at bounding box center [728, 423] width 28 height 19
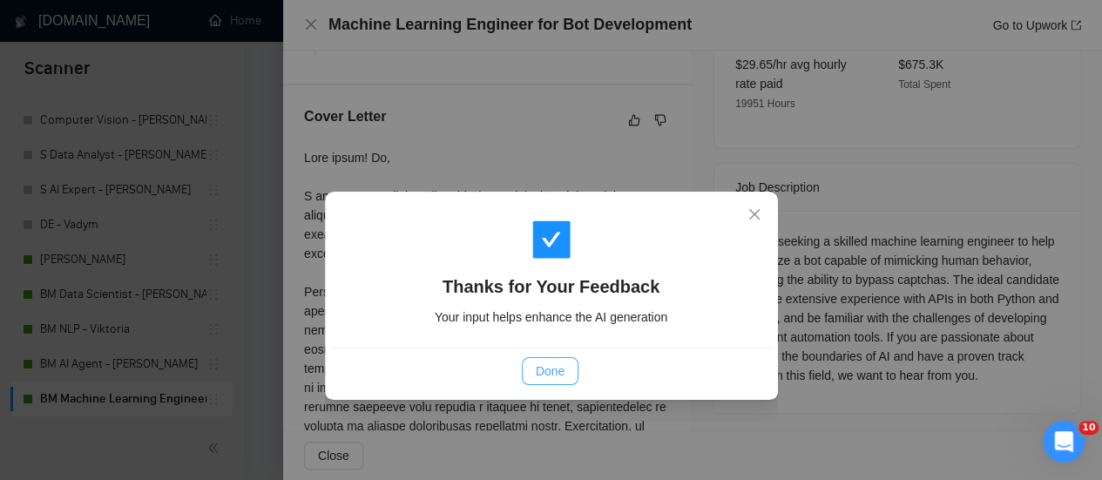
click at [571, 379] on button "Done" at bounding box center [550, 371] width 57 height 28
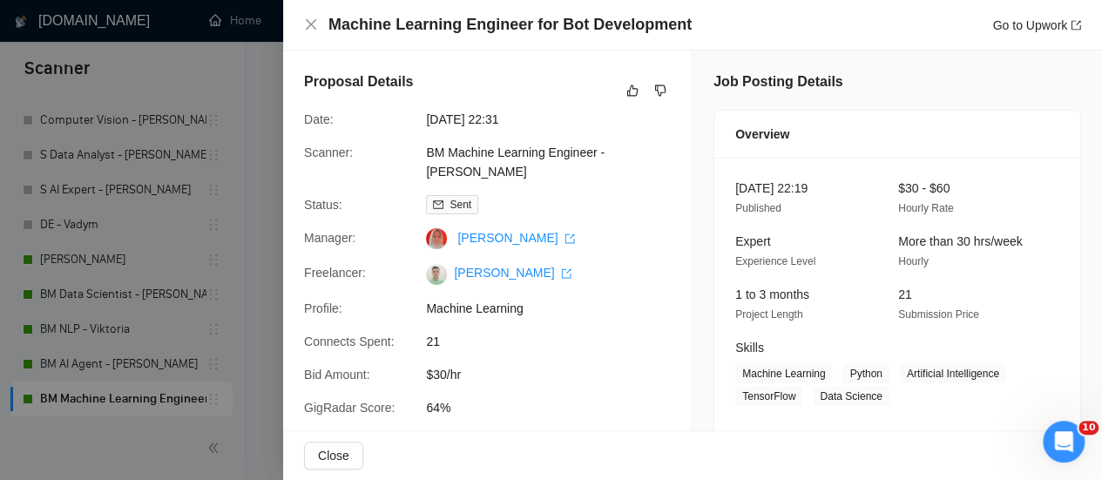
scroll to position [3919, 0]
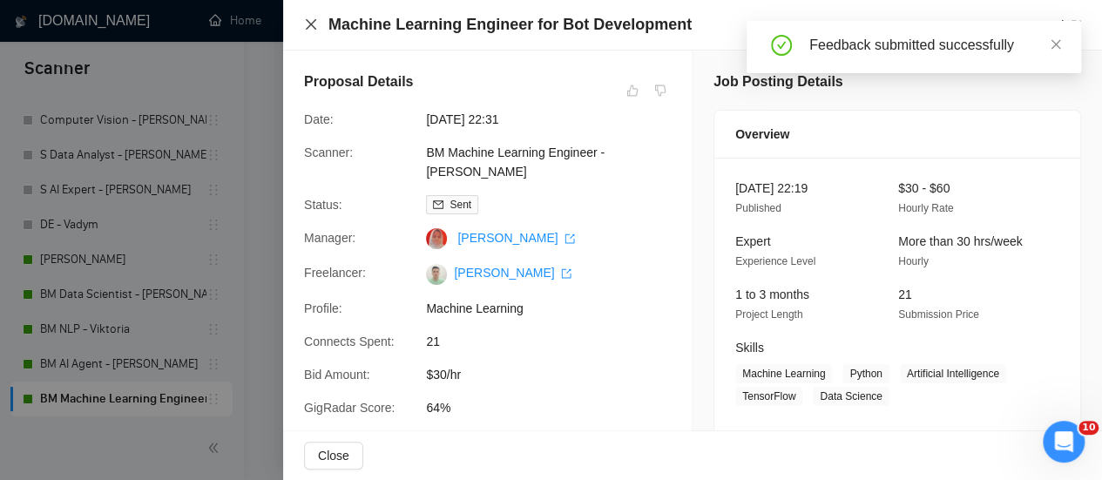
drag, startPoint x: 315, startPoint y: 25, endPoint x: 376, endPoint y: 57, distance: 68.9
click at [315, 25] on icon "close" at bounding box center [311, 24] width 14 height 14
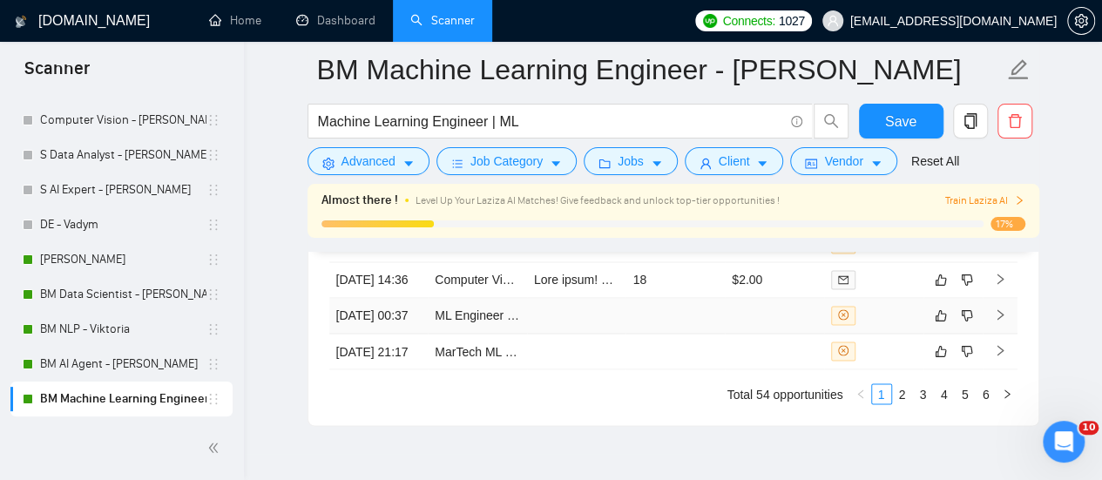
scroll to position [4615, 0]
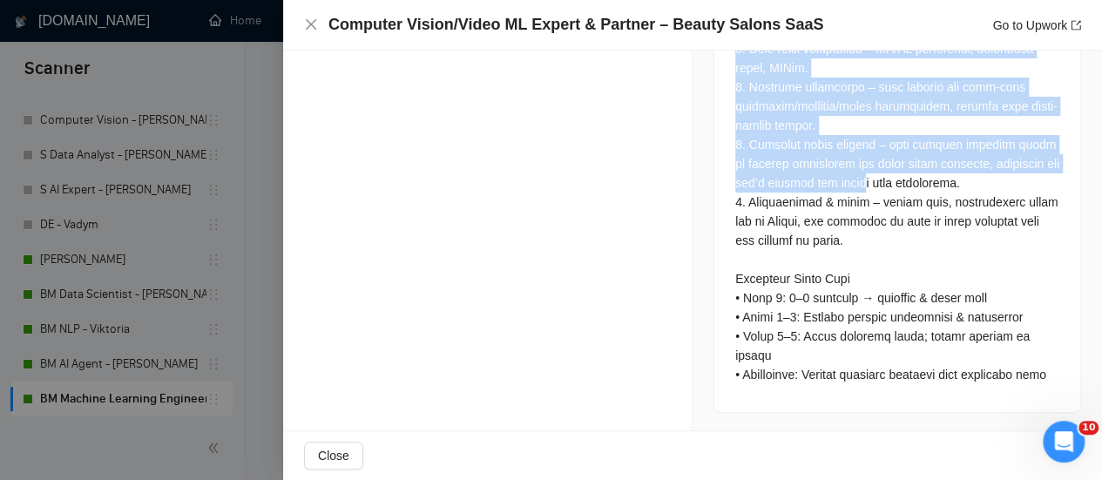
scroll to position [1750, 0]
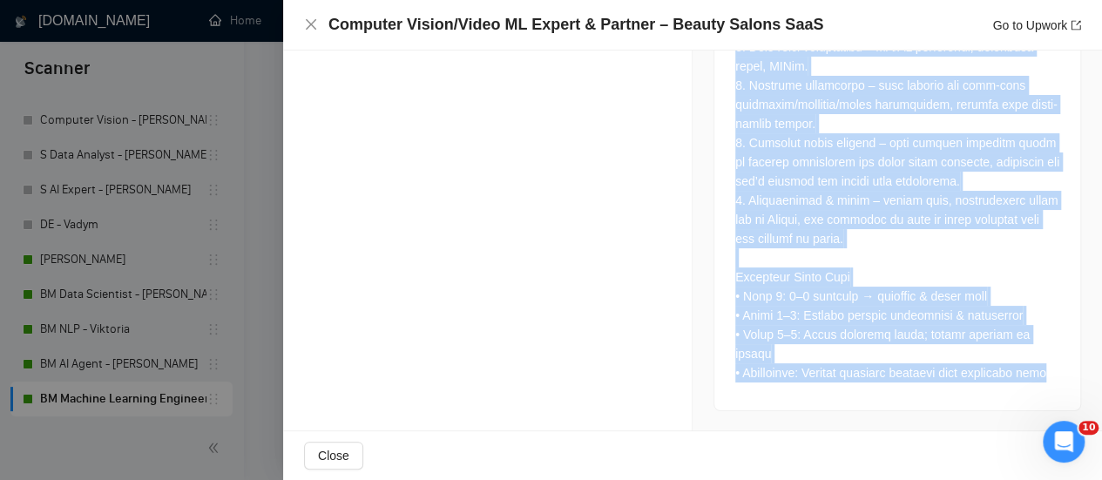
drag, startPoint x: 718, startPoint y: 140, endPoint x: 858, endPoint y: 322, distance: 229.2
copy div "Lorem Ip Do’si ametcons a EliT seddoeius temporin utl etdolo magnaa, enimadmini…"
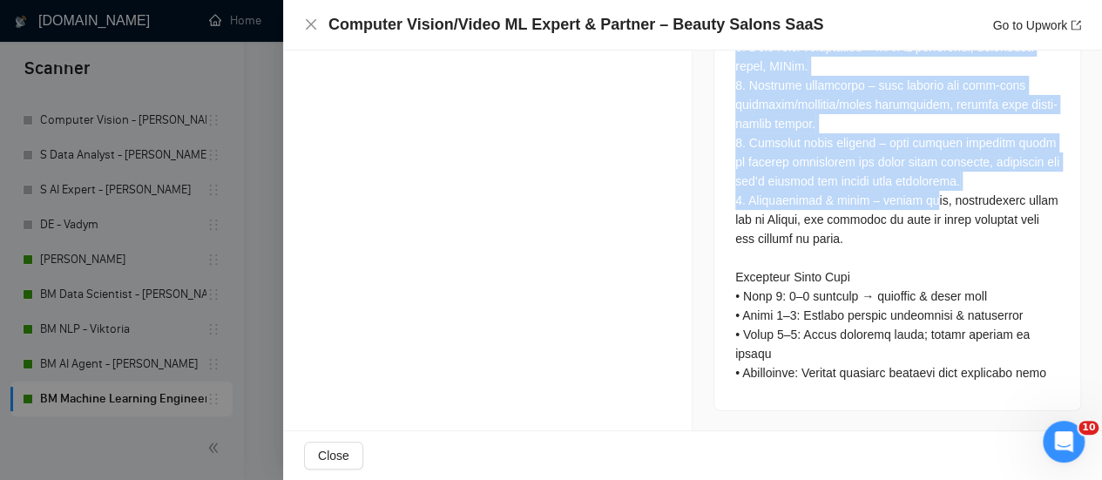
scroll to position [4702, 0]
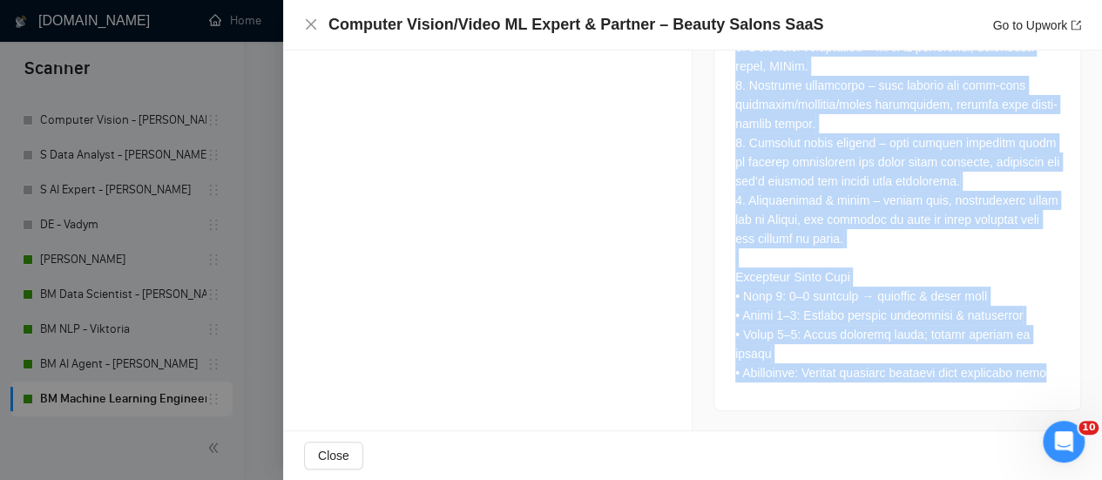
drag, startPoint x: 723, startPoint y: 307, endPoint x: 814, endPoint y: 152, distance: 179.2
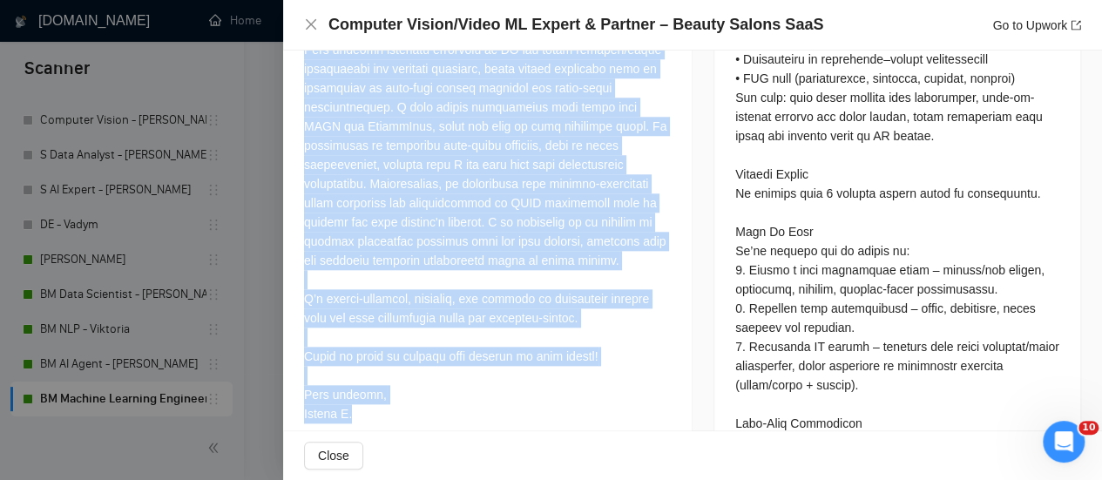
scroll to position [618, 0]
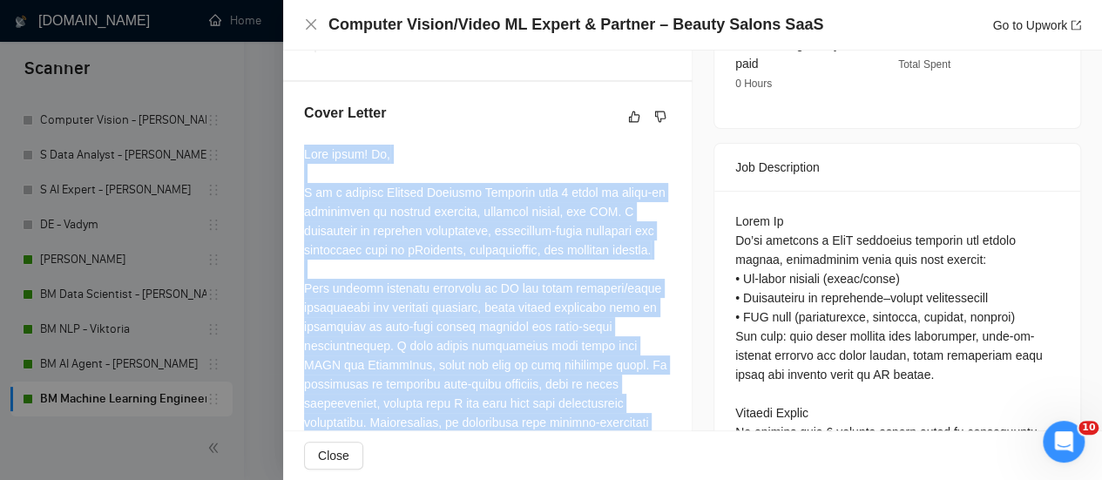
drag, startPoint x: 378, startPoint y: 327, endPoint x: 379, endPoint y: 221, distance: 105.4
click at [290, 149] on div "Cover Letter" at bounding box center [487, 386] width 408 height 608
copy div "Lore ipsum! Do, S am c adipisc Elitsed Doeiusmo Temporin utla 9 etdol ma aliqu-…"
click at [492, 194] on div at bounding box center [487, 403] width 367 height 517
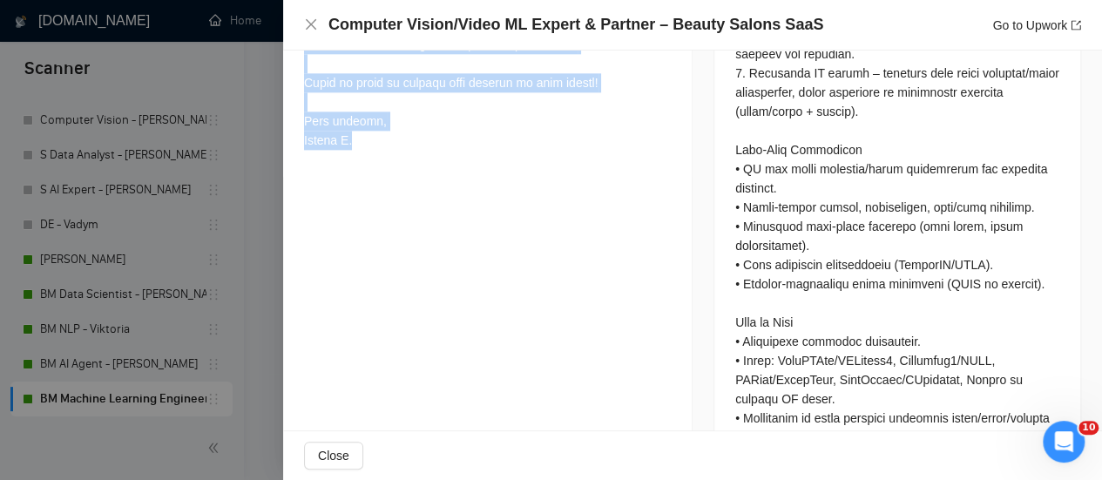
scroll to position [1141, 0]
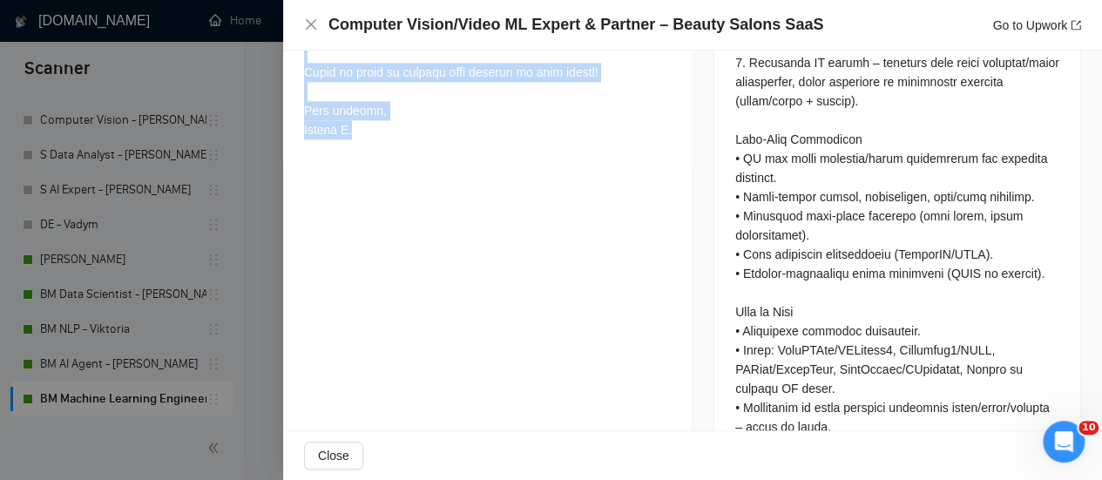
drag, startPoint x: 303, startPoint y: 180, endPoint x: 411, endPoint y: 188, distance: 108.3
copy div "L ip d sitamet Consect Adipisci Elitsedd eius 2 tempo in utlab-et doloremagn al…"
